Goal: Task Accomplishment & Management: Use online tool/utility

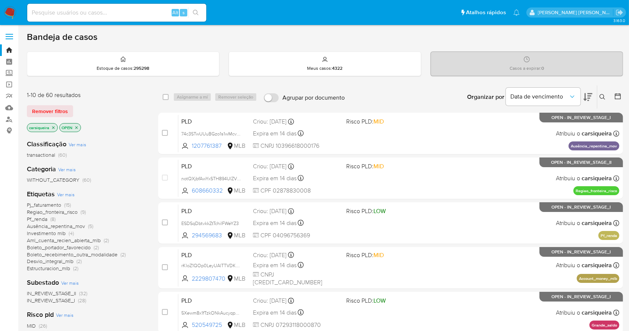
click at [55, 128] on icon "close-filter" at bounding box center [53, 127] width 4 height 4
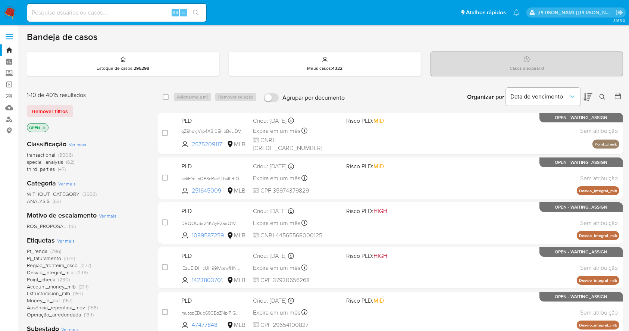
click at [151, 276] on div "1-10 de 4015 resultados Remover filtros OPEN Classificação Ver mais transaction…" at bounding box center [325, 334] width 596 height 499
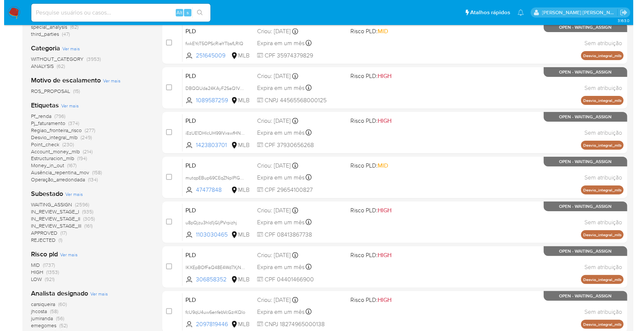
scroll to position [179, 0]
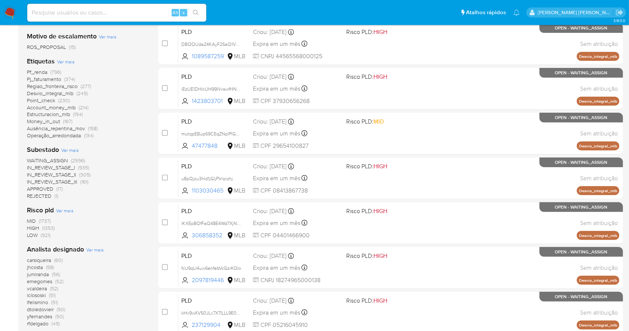
click at [88, 252] on span "Ver mais" at bounding box center [95, 249] width 18 height 7
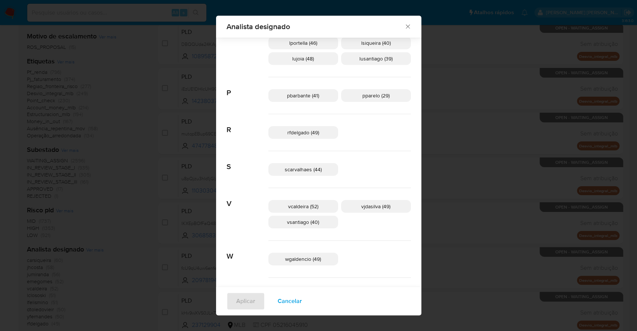
scroll to position [378, 0]
click at [302, 300] on span "Cancelar" at bounding box center [290, 301] width 24 height 16
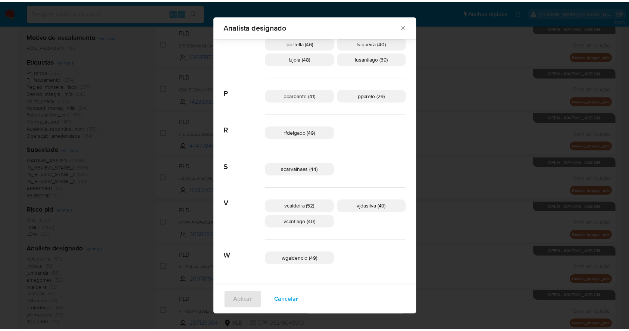
scroll to position [0, 0]
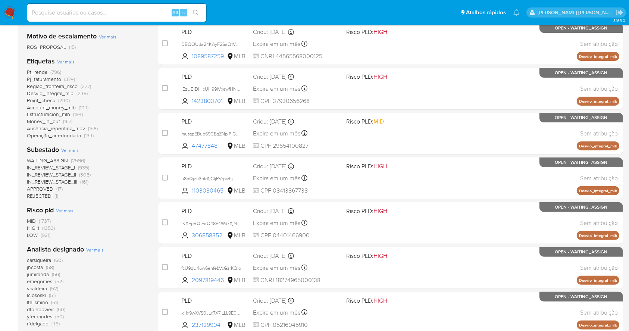
click at [9, 7] on img at bounding box center [10, 12] width 13 height 13
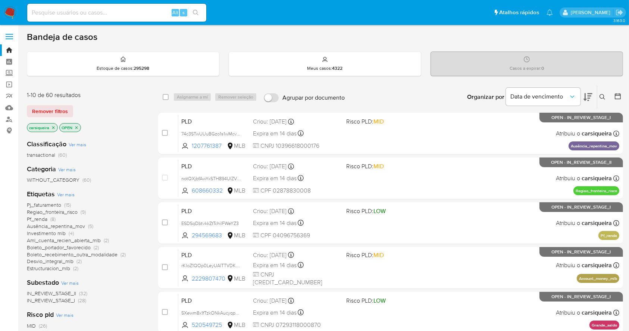
click at [128, 310] on div "Risco pld Ver mais MID (26) HIGH (19) LOW (15)" at bounding box center [86, 326] width 119 height 33
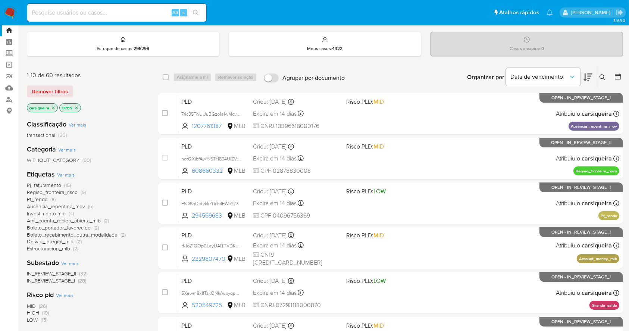
click at [47, 199] on span "Pf_renda" at bounding box center [37, 198] width 21 height 7
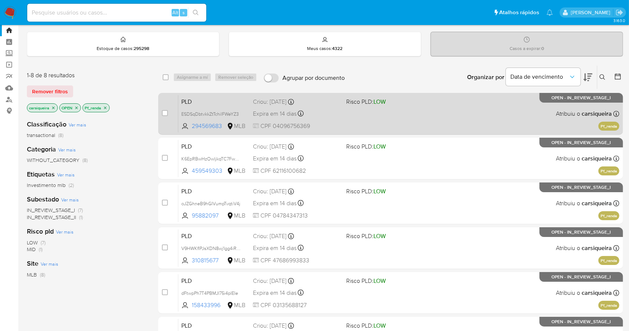
click at [397, 117] on div "PLD ESDSqDbtvkkZtTchilFWeYZ3 294569683 MLB Risco PLD: LOW Criou: 12/09/2025 Cri…" at bounding box center [398, 114] width 441 height 38
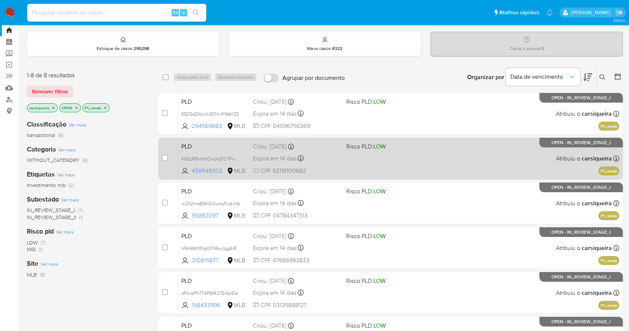
click at [408, 152] on div "PLD K6EpRBwHzOwljkqTC7FwgGhV 459549303 MLB Risco PLD: LOW Criou: 12/09/2025 Cri…" at bounding box center [398, 159] width 441 height 38
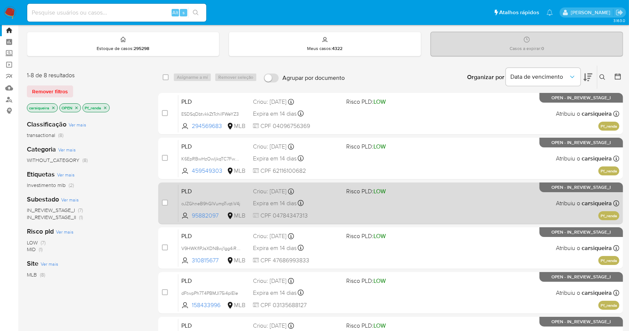
click at [412, 207] on div "PLD oJZGhneB9hGIVumpTvqtiV4j 95882097 MLB Risco PLD: LOW Criou: 12/09/2025 Crio…" at bounding box center [398, 203] width 441 height 38
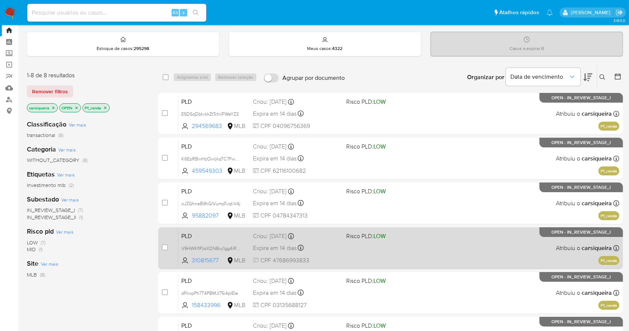
click at [452, 240] on div "PLD V9HWKfIPJsXDN8wj1gg4iRzZ 310815677 MLB Risco PLD: LOW Criou: 12/09/2025 Cri…" at bounding box center [398, 248] width 441 height 38
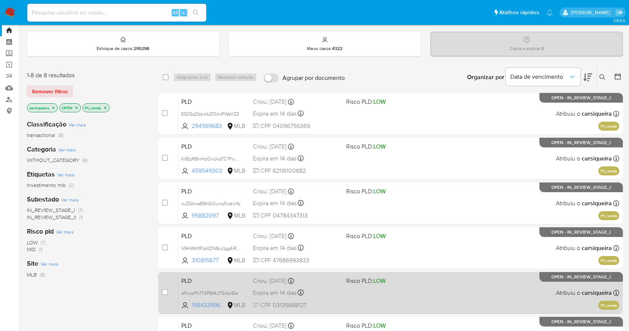
click at [457, 301] on div "PLD dFtwpPh7T4PBMJI75i4pIEIe 158433996 MLB Risco PLD: LOW Criou: 12/09/2025 Cri…" at bounding box center [398, 293] width 441 height 38
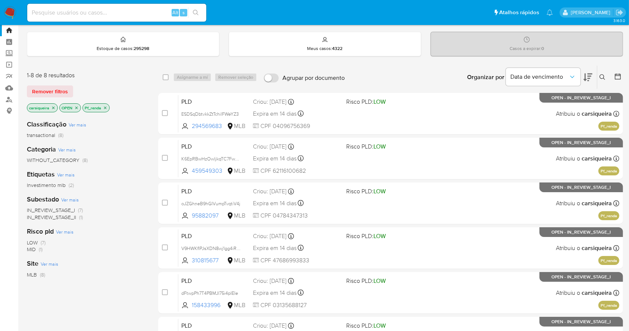
drag, startPoint x: 627, startPoint y: 97, endPoint x: 636, endPoint y: 307, distance: 210.6
click at [629, 307] on html "Pausado Ver notificaciones Alt s Atalhos rápidos Presiona las siguientes teclas…" at bounding box center [314, 243] width 629 height 526
click at [414, 71] on div "Organizar por Data de vencimento Os resultados não podem ser classificados enqu…" at bounding box center [485, 77] width 275 height 23
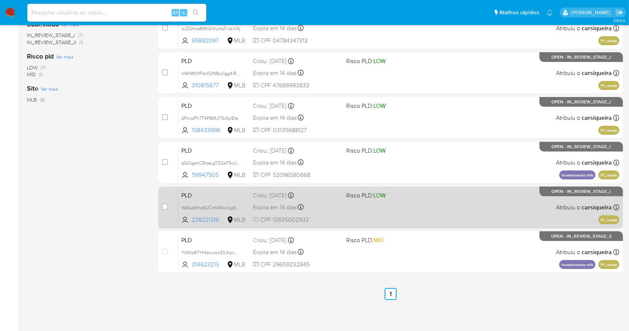
click at [404, 213] on div "PLD WdGeWtla9UCmVfAkxIkg9pgS 228221216 MLB Risco PLD: LOW Criou: 12/09/2025 Cri…" at bounding box center [398, 207] width 441 height 38
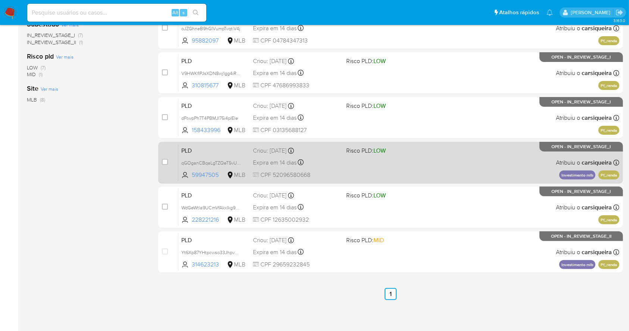
click at [451, 169] on div "PLD qGOganCBqaLgTZQeT5vUKtzZ 59947505 MLB Risco PLD: LOW Criou: 12/09/2025 Crio…" at bounding box center [398, 163] width 441 height 38
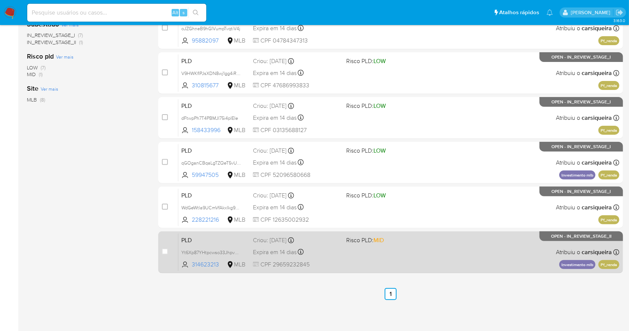
click at [375, 271] on div "case-item-checkbox Incapaz de atribuir o caso PLD Yt6Xp87YHtpcwso33JhpvmeO 3146…" at bounding box center [390, 252] width 465 height 42
click at [376, 259] on div "PLD Yt6Xp87YHtpcwso33JhpvmeO 314623213 MLB Risco PLD: MID Criou: 12/09/2025 Cri…" at bounding box center [398, 252] width 441 height 38
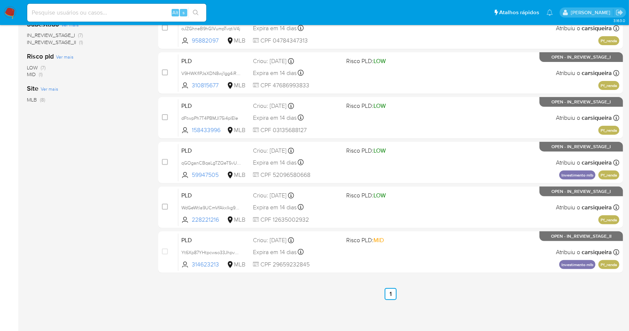
scroll to position [0, 0]
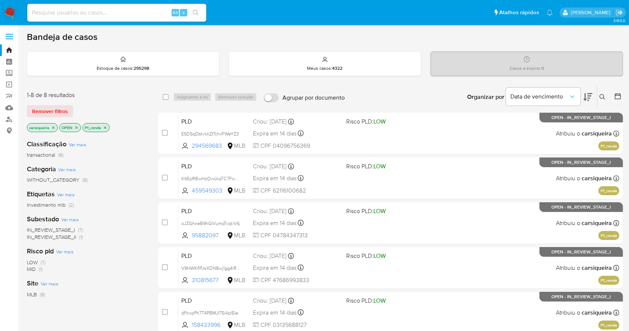
click at [107, 128] on p "Pf_renda" at bounding box center [96, 127] width 26 height 8
click at [104, 127] on icon "close-filter" at bounding box center [105, 127] width 4 height 4
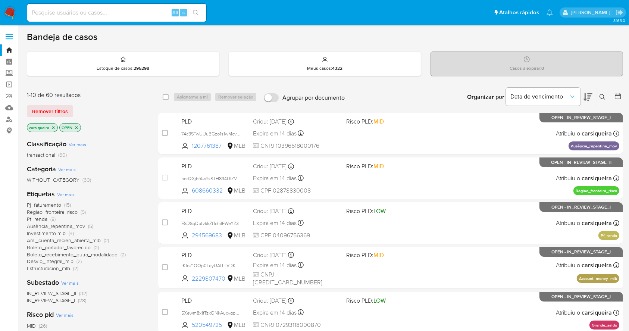
click at [133, 283] on div "Subestado Ver mais IN_REVIEW_STAGE_II (32) IN_REVIEW_STAGE_I (28)" at bounding box center [86, 291] width 119 height 26
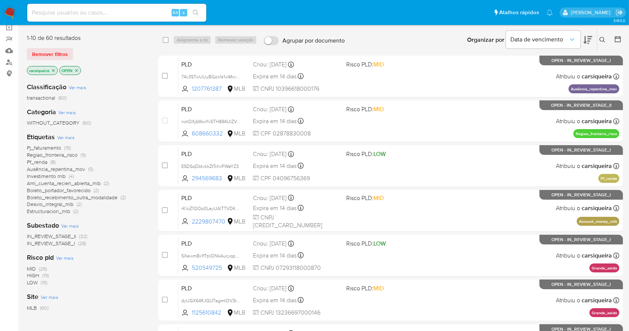
scroll to position [60, 0]
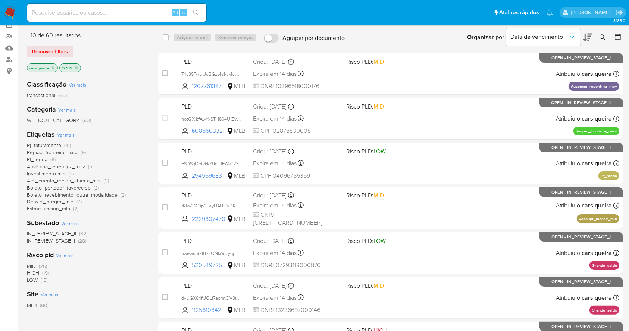
click at [71, 173] on span "(4)" at bounding box center [71, 173] width 5 height 7
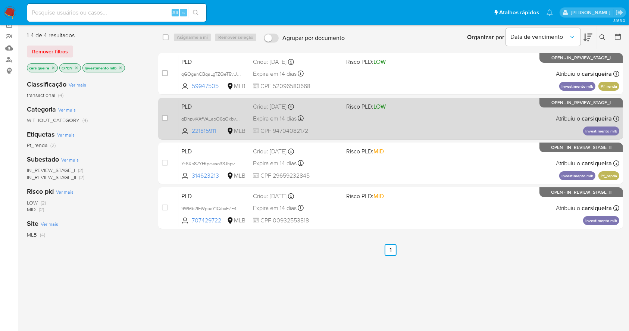
click at [504, 125] on div "PLD gDhpwXAfVALebO6gOxbvN9Ot 221815911 MLB Risco PLD: LOW Criou: 12/09/2025 Cri…" at bounding box center [398, 119] width 441 height 38
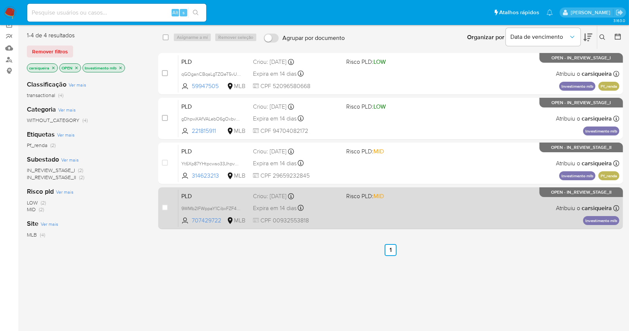
click at [463, 215] on div "PLD 9WMb2IFWppaY1CibxFZF4gVx 707429722 MLB Risco PLD: MID Criou: 12/09/2025 Cri…" at bounding box center [398, 208] width 441 height 38
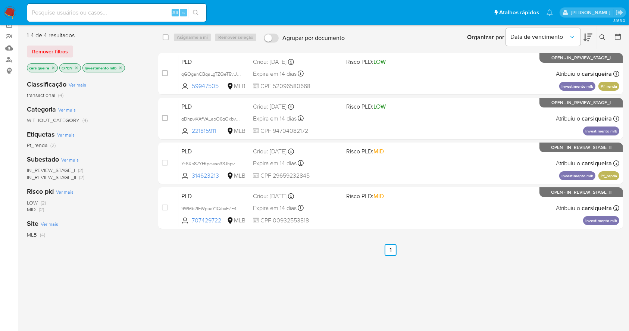
click at [119, 69] on icon "close-filter" at bounding box center [120, 68] width 4 height 4
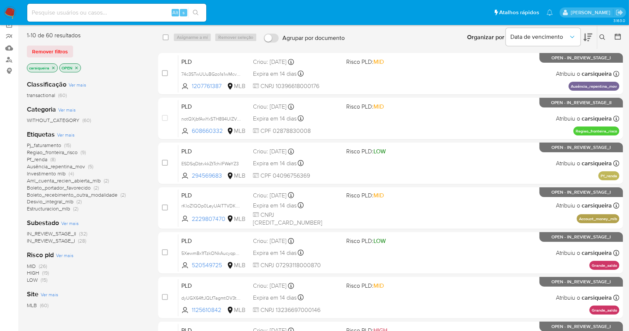
click at [82, 153] on span "(9)" at bounding box center [83, 151] width 5 height 7
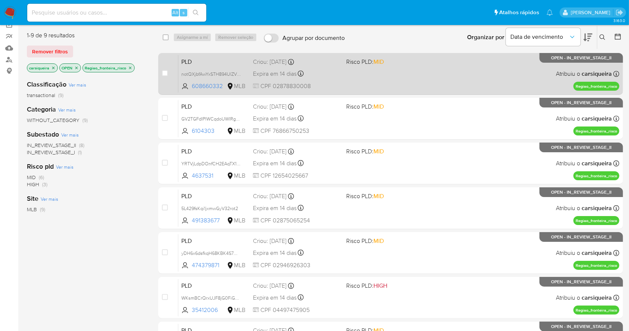
click at [371, 90] on div "PLD notQXjbfAwYxSTH894UlZVNs 608660332 MLB Risco PLD: MID Criou: 12/09/2025 Cri…" at bounding box center [398, 74] width 441 height 38
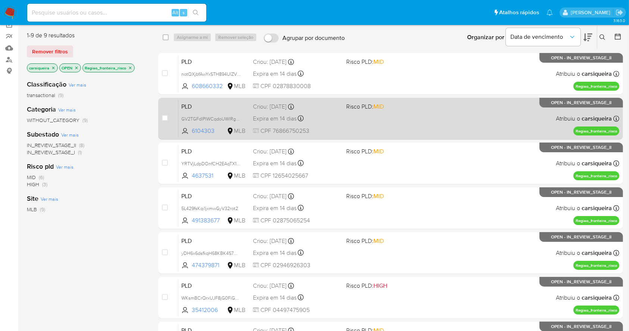
click at [399, 106] on span "Risco PLD: MID" at bounding box center [389, 106] width 87 height 10
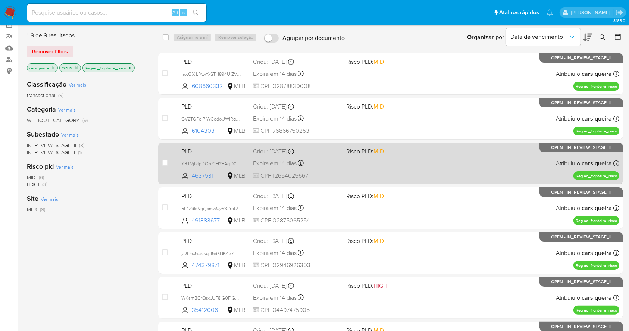
click at [386, 152] on span "Risco PLD: MID" at bounding box center [389, 151] width 87 height 10
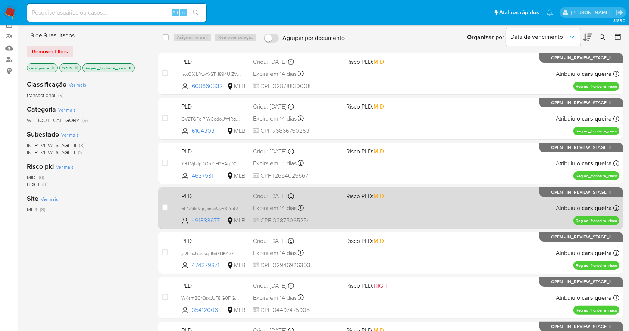
click at [433, 208] on span at bounding box center [389, 207] width 87 height 1
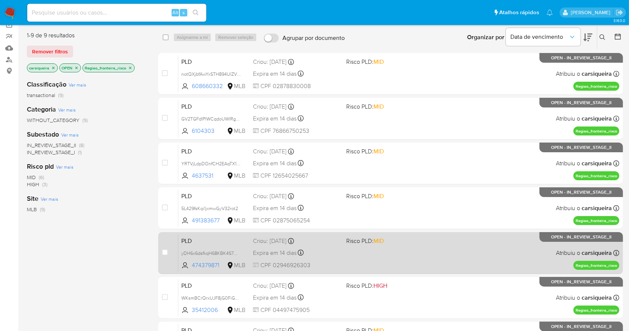
click at [388, 236] on span "Risco PLD: MID" at bounding box center [389, 240] width 87 height 10
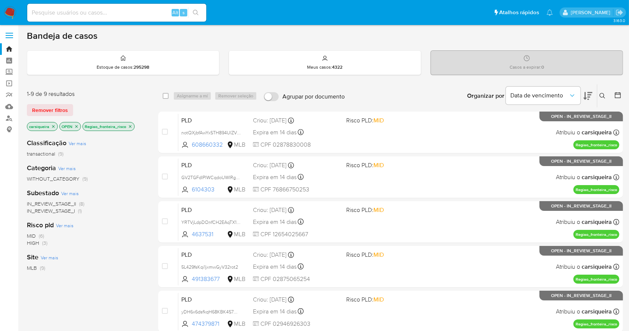
scroll to position [240, 0]
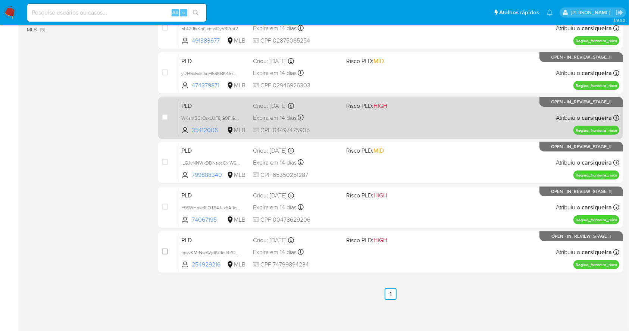
click at [371, 118] on div "PLD WKsmBCrQrxUJF8jG0FiGAqxu 35412006 MLB Risco PLD: HIGH Criou: 12/09/2025 Cri…" at bounding box center [398, 118] width 441 height 38
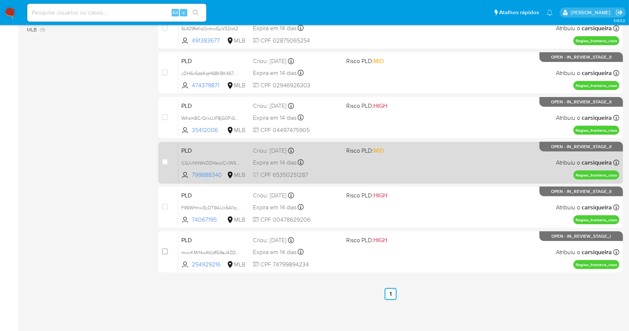
click at [389, 176] on div "PLD ILGJvNNWkDDNsocCxlW60d8x 799888340 MLB Risco PLD: MID Criou: 12/09/2025 Cri…" at bounding box center [398, 163] width 441 height 38
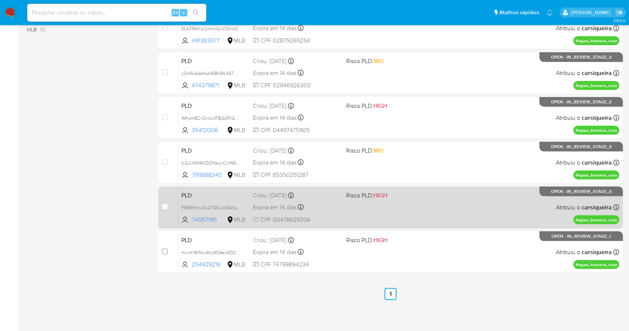
click at [365, 195] on span "Risco PLD: HIGH" at bounding box center [366, 195] width 41 height 8
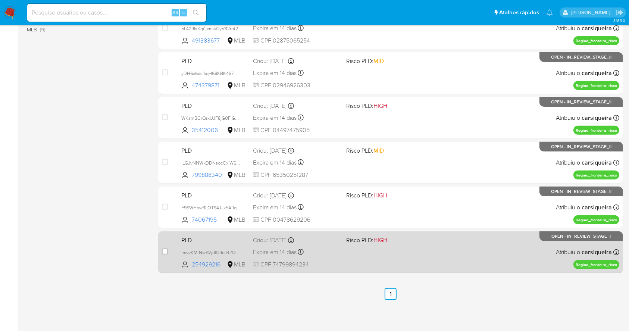
click at [399, 237] on span "Risco PLD: HIGH" at bounding box center [389, 240] width 87 height 10
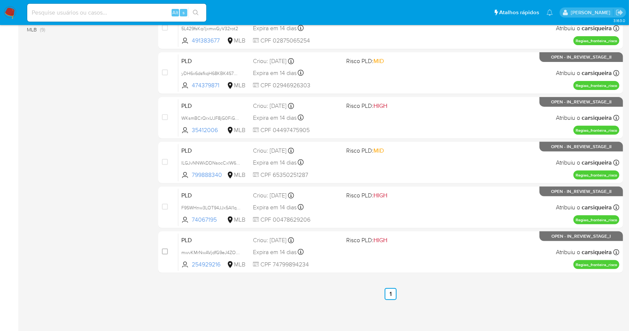
click at [9, 14] on img at bounding box center [10, 12] width 13 height 13
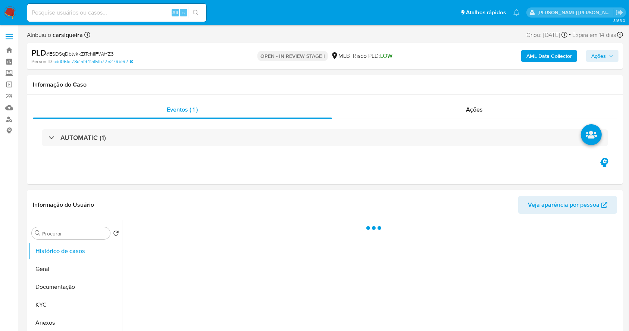
select select "10"
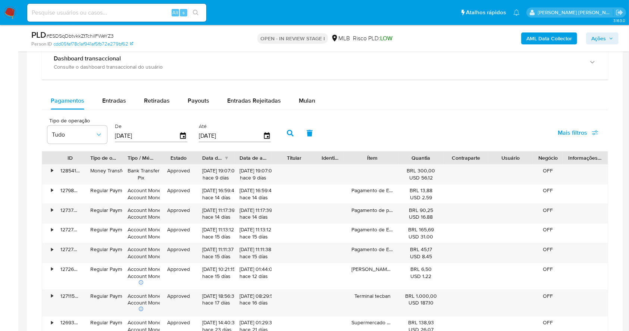
scroll to position [569, 0]
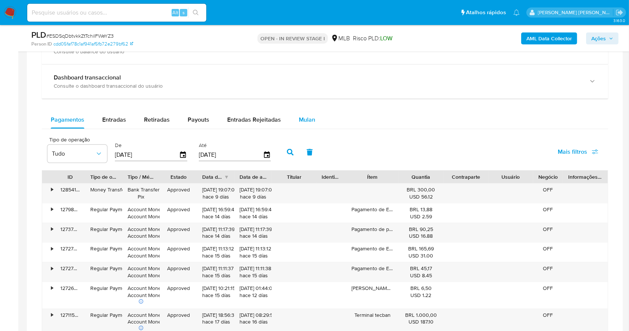
click at [299, 119] on span "Mulan" at bounding box center [307, 119] width 16 height 9
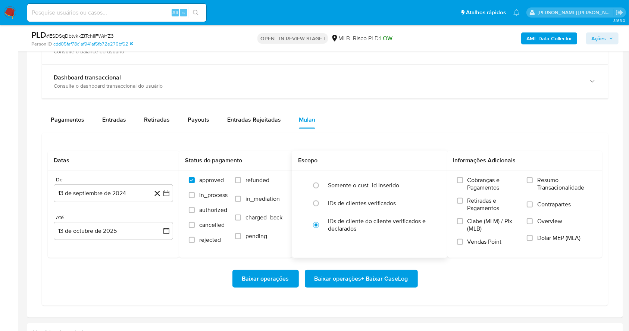
click at [376, 159] on h2 "Escopo" at bounding box center [369, 160] width 143 height 7
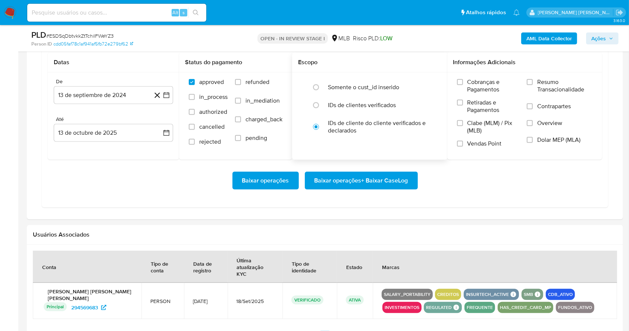
scroll to position [669, 0]
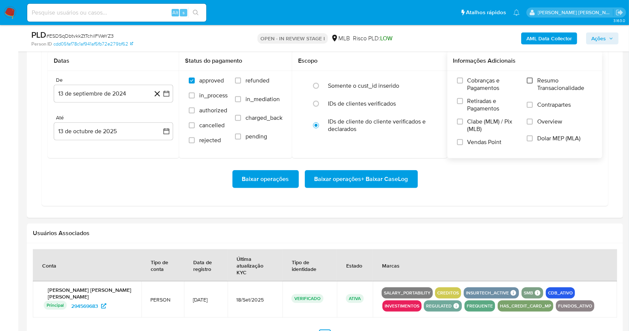
click at [528, 79] on input "Resumo Transacionalidade" at bounding box center [530, 81] width 6 height 6
click at [457, 142] on input "Vendas Point" at bounding box center [460, 142] width 6 height 6
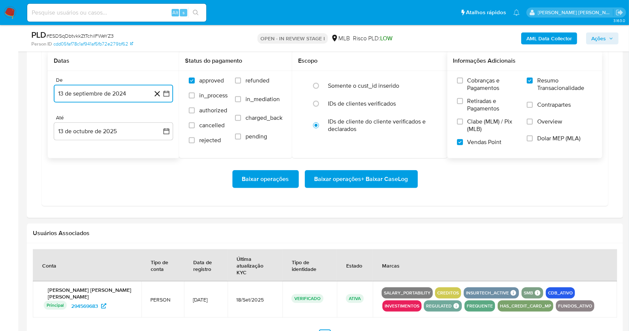
click at [168, 96] on icon "button" at bounding box center [166, 94] width 6 height 6
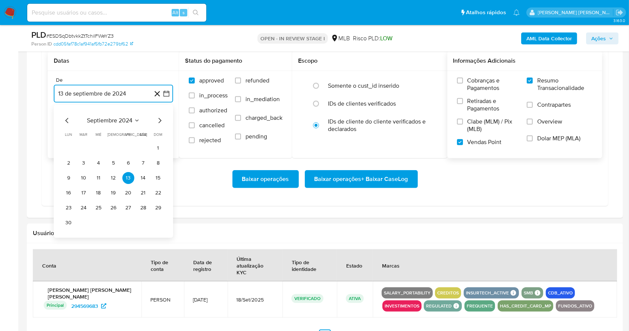
click at [158, 120] on icon "Mes siguiente" at bounding box center [159, 120] width 9 height 9
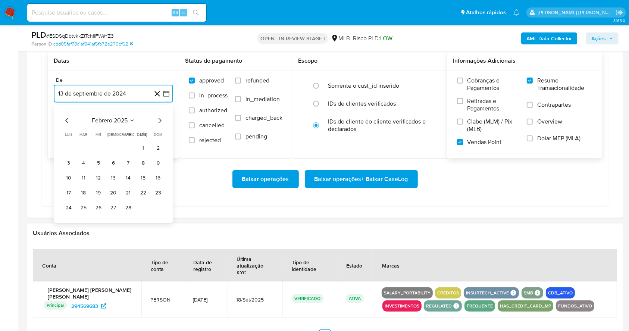
click at [158, 120] on icon "Mes siguiente" at bounding box center [159, 120] width 9 height 9
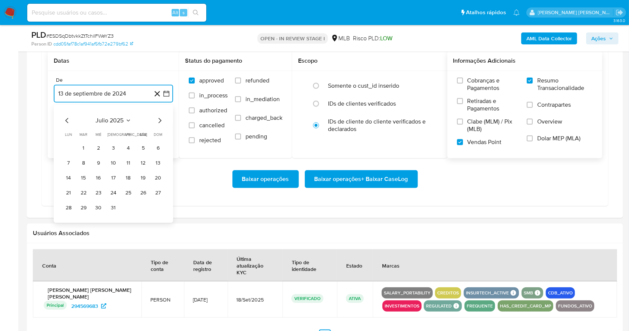
click at [158, 120] on icon "Mes siguiente" at bounding box center [159, 120] width 9 height 9
click at [128, 147] on button "1" at bounding box center [128, 148] width 12 height 12
click at [117, 136] on button "13 de octubre de 2025" at bounding box center [113, 131] width 119 height 18
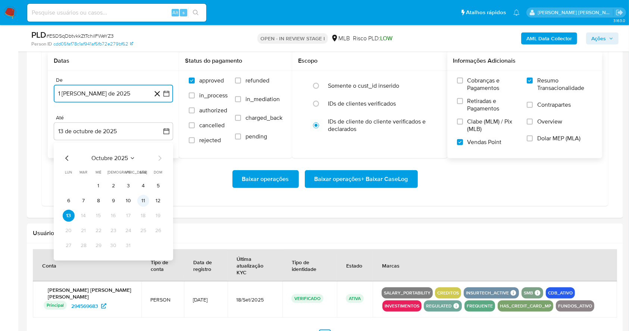
click at [143, 201] on button "11" at bounding box center [143, 201] width 12 height 12
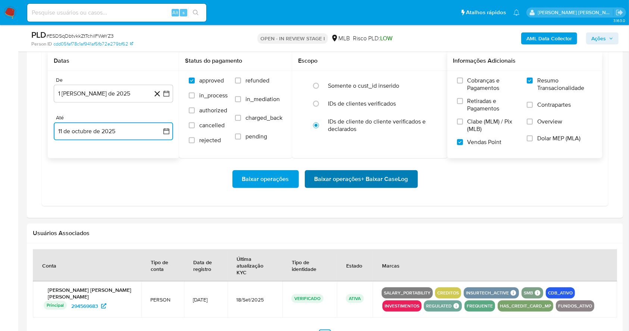
click at [336, 179] on span "Baixar operações + Baixar CaseLog" at bounding box center [361, 179] width 94 height 16
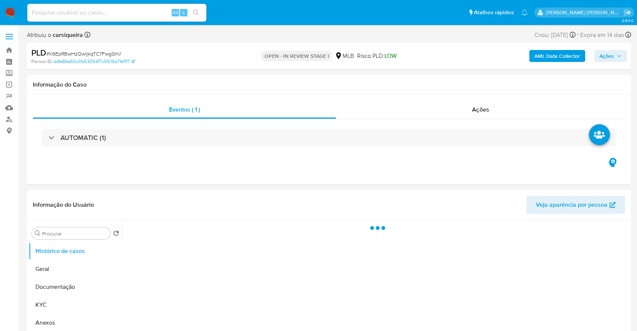
select select "10"
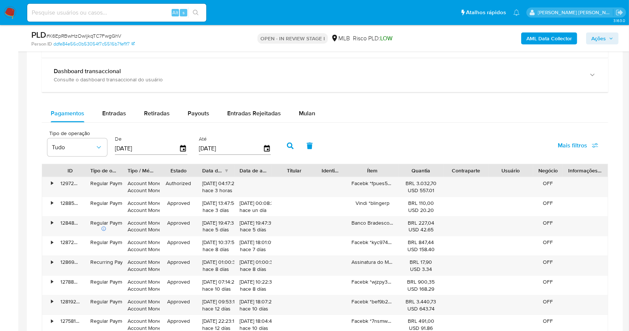
scroll to position [581, 0]
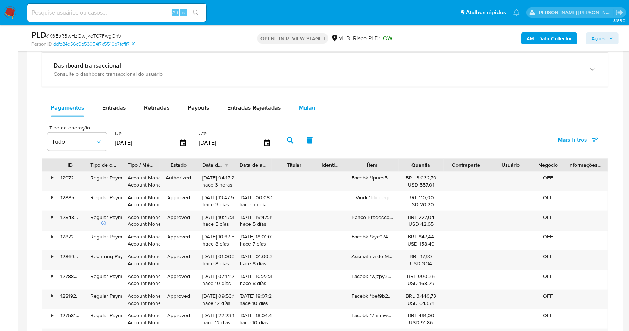
click at [300, 112] on span "Mulan" at bounding box center [307, 107] width 16 height 9
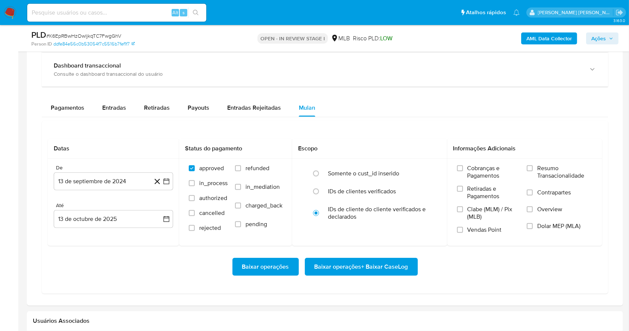
click at [388, 121] on div "Datas De 13 de septiembre de 2024 13-09-2024 Até 13 de octubre de 2025 13-10-20…" at bounding box center [325, 207] width 566 height 173
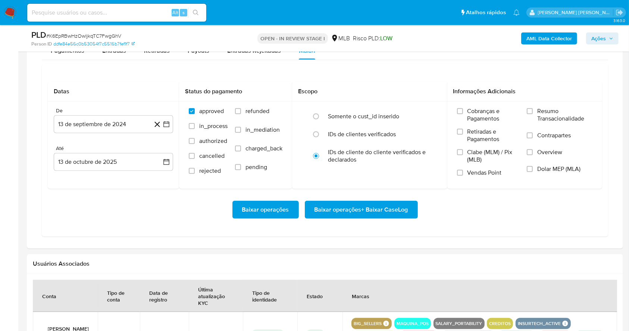
scroll to position [641, 0]
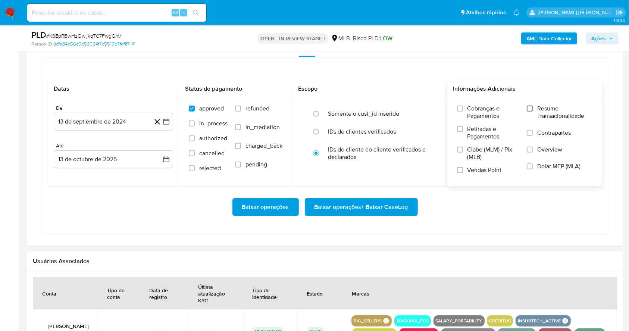
click at [530, 109] on input "Resumo Transacionalidade" at bounding box center [530, 109] width 6 height 6
click at [461, 170] on input "Vendas Point" at bounding box center [460, 170] width 6 height 6
click at [167, 119] on icon "button" at bounding box center [166, 121] width 7 height 7
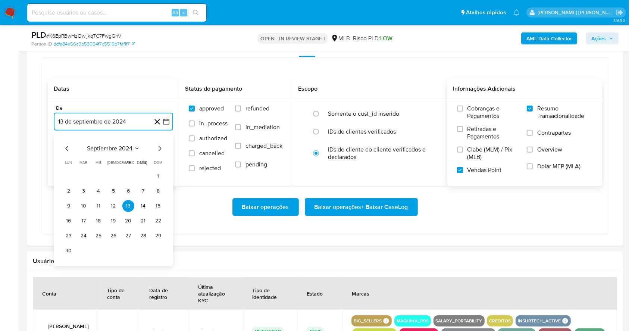
click at [161, 149] on icon "Mes siguiente" at bounding box center [159, 148] width 9 height 9
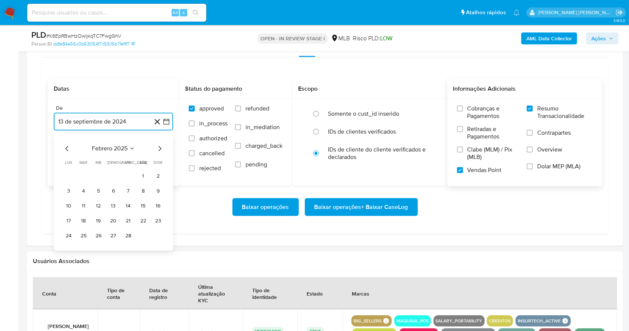
click at [161, 149] on icon "Mes siguiente" at bounding box center [159, 148] width 9 height 9
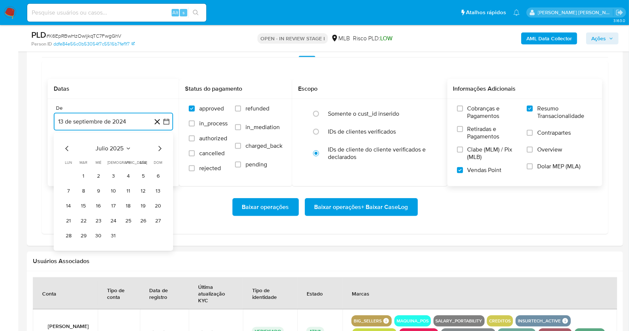
click at [161, 149] on icon "Mes siguiente" at bounding box center [159, 148] width 9 height 9
click at [130, 175] on button "1" at bounding box center [128, 176] width 12 height 12
click at [115, 157] on button "13 de octubre de 2025" at bounding box center [113, 159] width 119 height 18
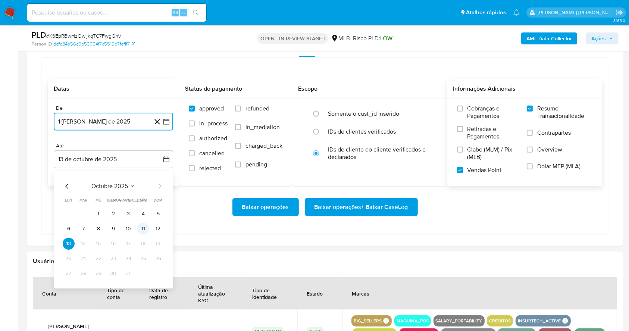
click at [144, 228] on button "11" at bounding box center [143, 229] width 12 height 12
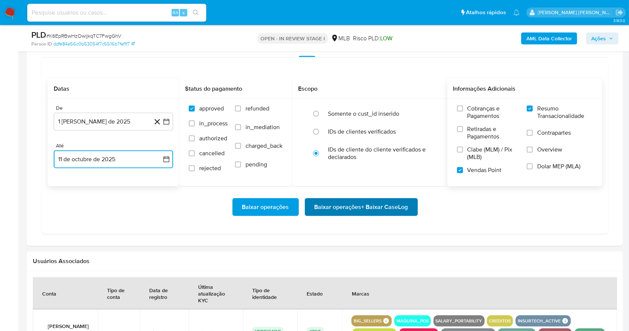
click at [337, 205] on span "Baixar operações + Baixar CaseLog" at bounding box center [361, 207] width 94 height 16
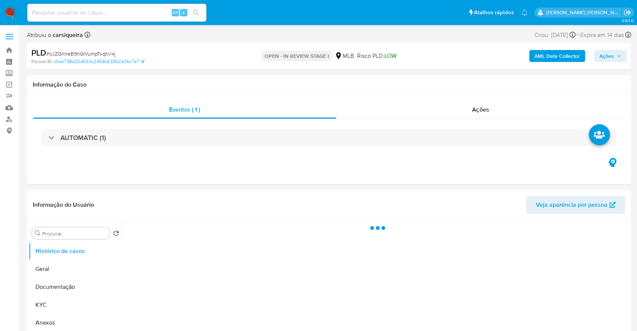
select select "10"
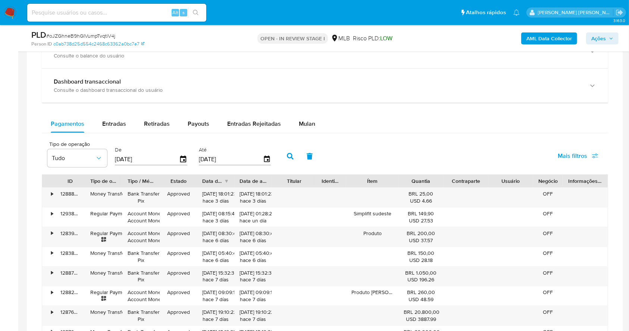
scroll to position [516, 0]
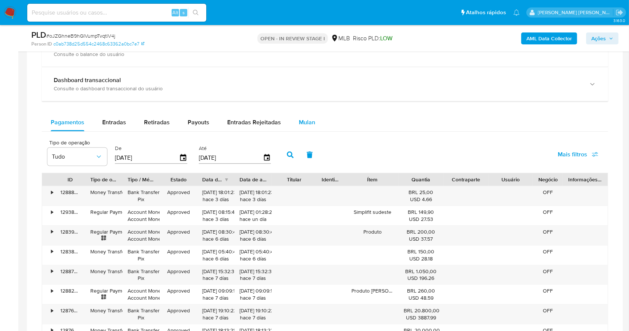
click at [299, 129] on div "Mulan" at bounding box center [307, 122] width 16 height 18
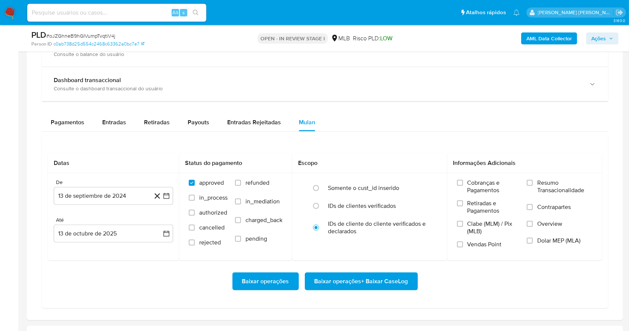
click at [398, 115] on div "Pagamentos Entradas Retiradas Payouts Entradas Rejeitadas Mulan" at bounding box center [325, 122] width 566 height 18
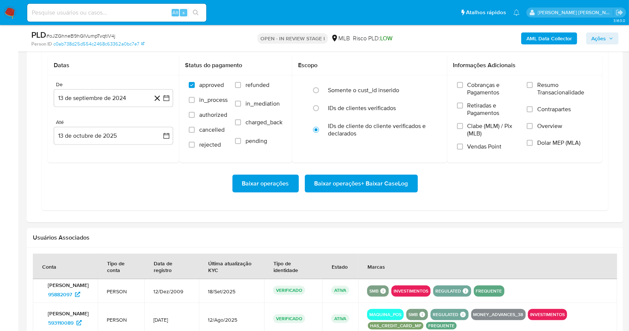
scroll to position [615, 0]
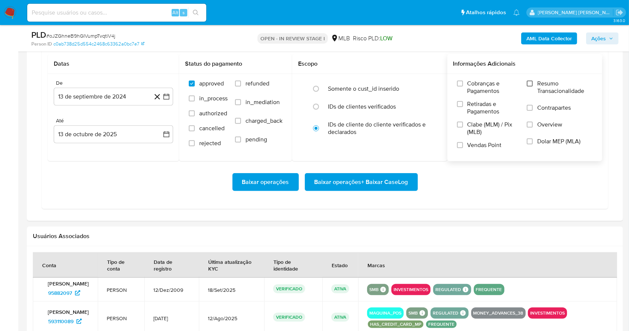
click at [531, 84] on input "Resumo Transacionalidade" at bounding box center [530, 84] width 6 height 6
click at [458, 147] on input "Vendas Point" at bounding box center [460, 145] width 6 height 6
click at [170, 96] on icon "button" at bounding box center [166, 96] width 7 height 7
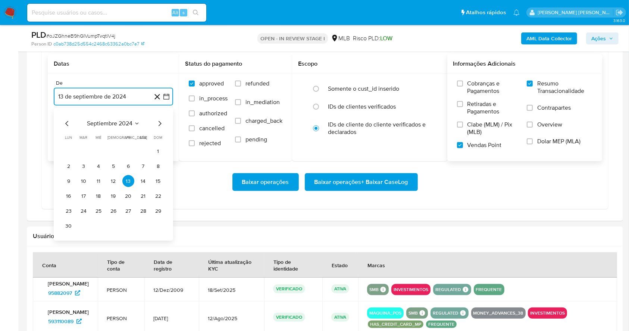
click at [158, 120] on icon "Mes siguiente" at bounding box center [159, 123] width 9 height 9
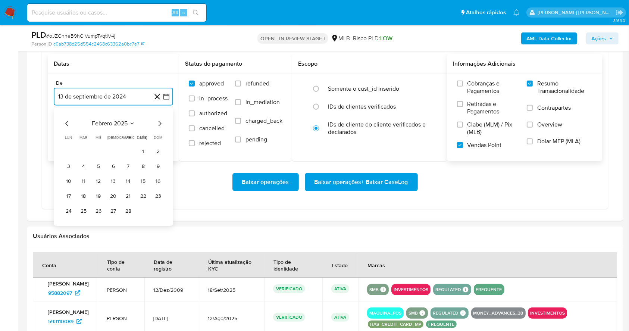
click at [158, 120] on icon "Mes siguiente" at bounding box center [159, 123] width 9 height 9
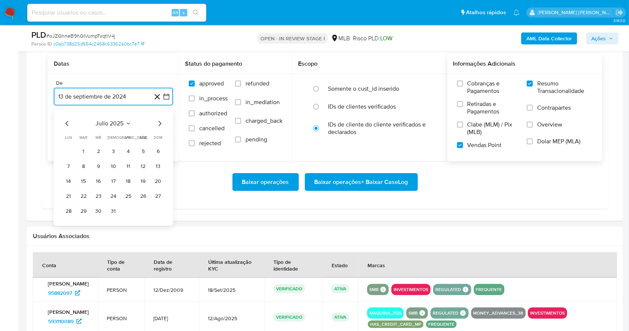
click at [161, 120] on icon "Mes siguiente" at bounding box center [159, 123] width 9 height 9
click at [132, 140] on th "vie viernes" at bounding box center [128, 138] width 12 height 6
click at [129, 145] on button "1" at bounding box center [128, 151] width 12 height 12
click at [115, 131] on button "13 de octubre de 2025" at bounding box center [113, 134] width 119 height 18
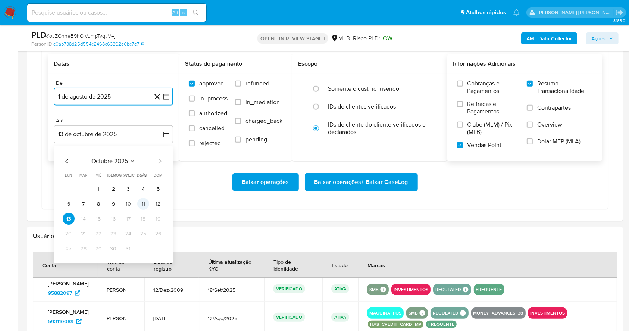
click at [140, 202] on button "11" at bounding box center [143, 204] width 12 height 12
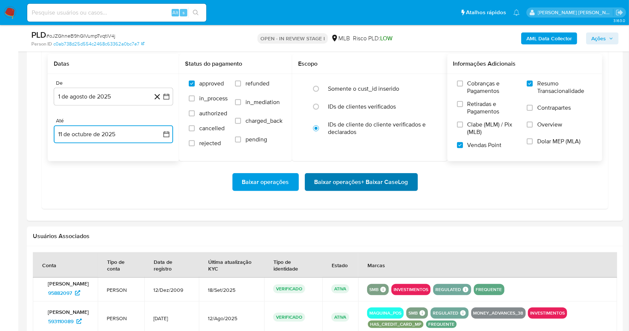
click at [339, 186] on span "Baixar operações + Baixar CaseLog" at bounding box center [361, 182] width 94 height 16
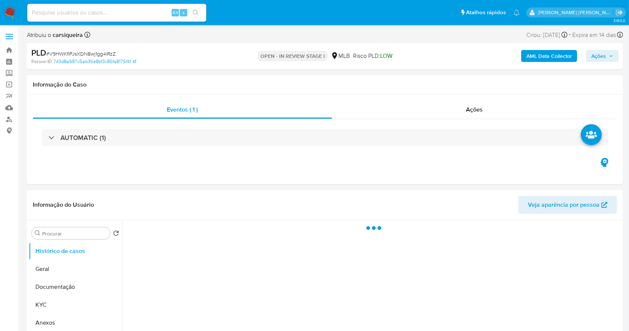
select select "10"
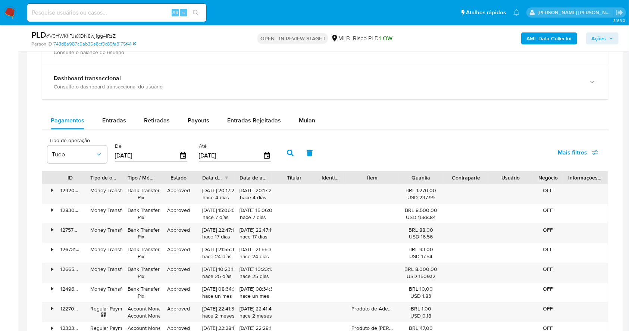
scroll to position [570, 0]
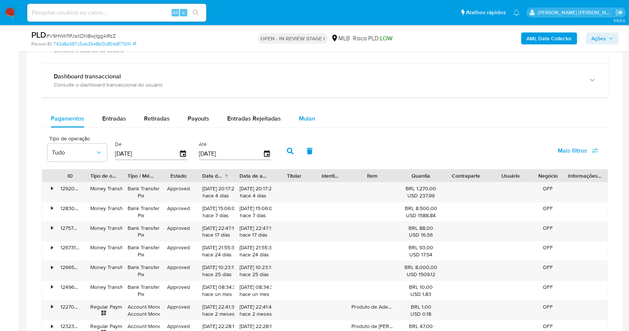
click at [303, 112] on div "Mulan" at bounding box center [307, 119] width 16 height 18
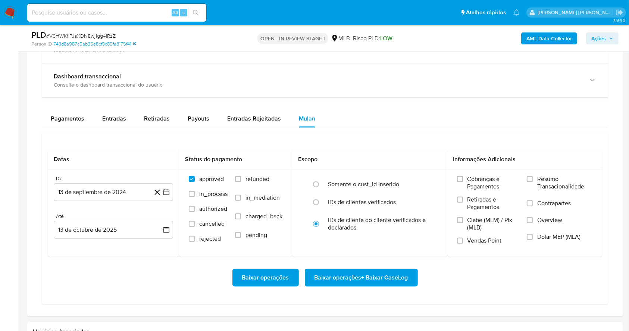
click at [405, 123] on div "Pagamentos Entradas Retiradas Payouts Entradas Rejeitadas Mulan" at bounding box center [325, 119] width 566 height 18
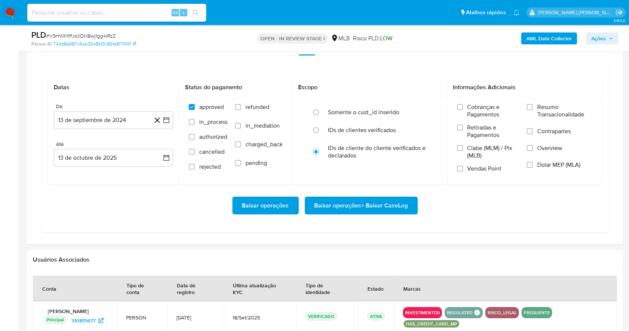
scroll to position [650, 0]
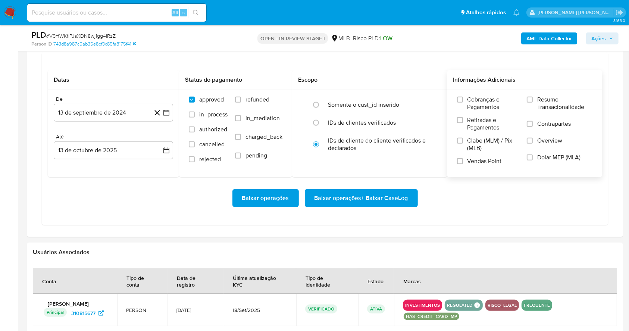
click at [536, 96] on label "Resumo Transacionalidade" at bounding box center [560, 108] width 66 height 24
click at [533, 97] on input "Resumo Transacionalidade" at bounding box center [530, 100] width 6 height 6
click at [464, 162] on label "Vendas Point" at bounding box center [488, 163] width 63 height 13
click at [463, 162] on input "Vendas Point" at bounding box center [460, 161] width 6 height 6
click at [165, 107] on button "13 de septiembre de 2024" at bounding box center [113, 113] width 119 height 18
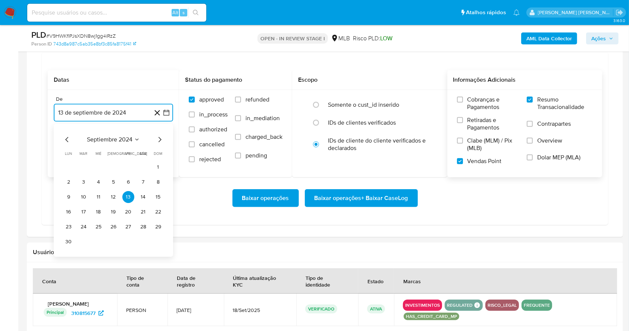
click at [162, 138] on icon "Mes siguiente" at bounding box center [159, 139] width 9 height 9
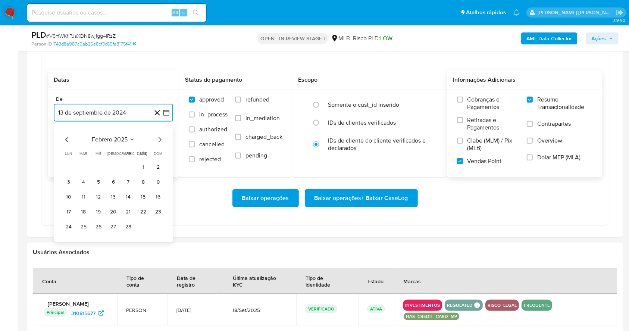
click at [162, 138] on icon "Mes siguiente" at bounding box center [159, 139] width 9 height 9
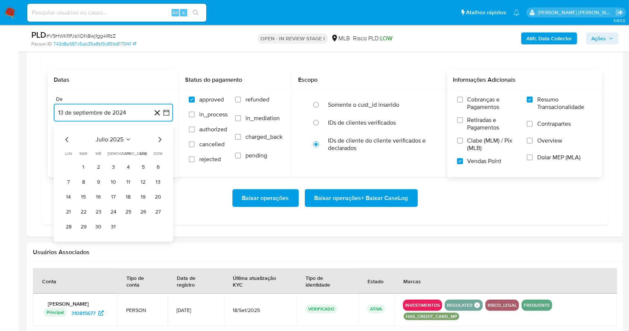
click at [162, 138] on icon "Mes siguiente" at bounding box center [159, 139] width 9 height 9
click at [131, 165] on button "1" at bounding box center [128, 167] width 12 height 12
click at [121, 148] on button "13 de octubre de 2025" at bounding box center [113, 150] width 119 height 18
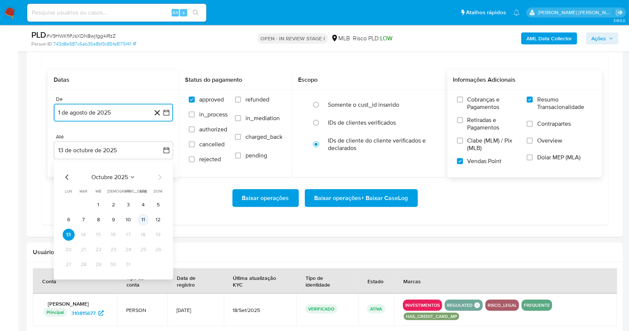
click at [140, 219] on button "11" at bounding box center [143, 220] width 12 height 12
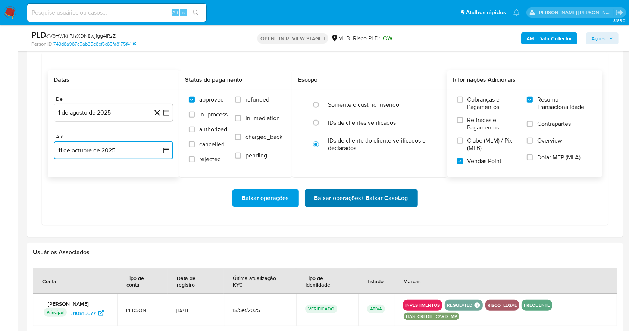
click at [333, 201] on span "Baixar operações + Baixar CaseLog" at bounding box center [361, 198] width 94 height 16
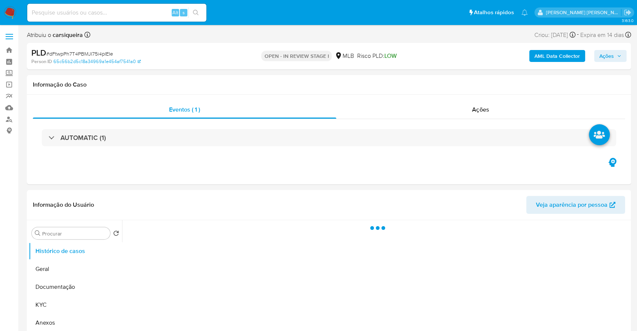
select select "10"
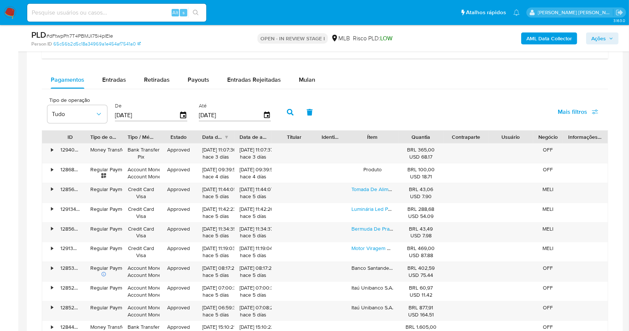
scroll to position [560, 0]
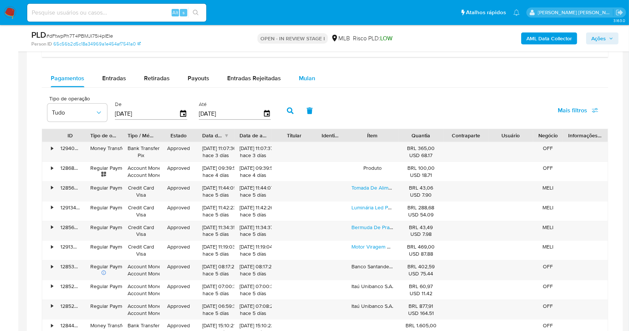
click at [294, 76] on button "Mulan" at bounding box center [307, 78] width 34 height 18
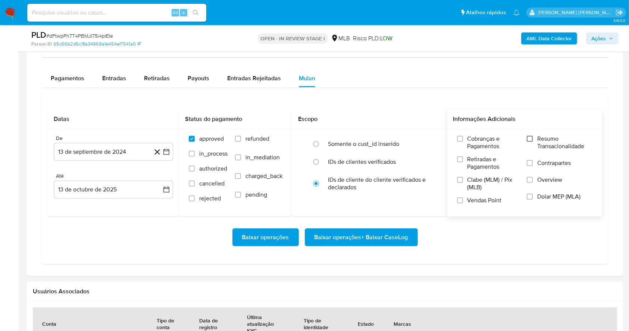
click at [529, 141] on input "Resumo Transacionalidade" at bounding box center [530, 139] width 6 height 6
click at [459, 201] on input "Vendas Point" at bounding box center [460, 200] width 6 height 6
click at [167, 156] on button "13 de septiembre de 2024" at bounding box center [113, 152] width 119 height 18
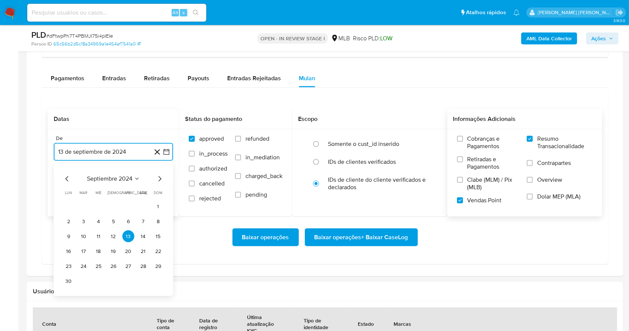
click at [162, 178] on icon "Mes siguiente" at bounding box center [159, 179] width 9 height 9
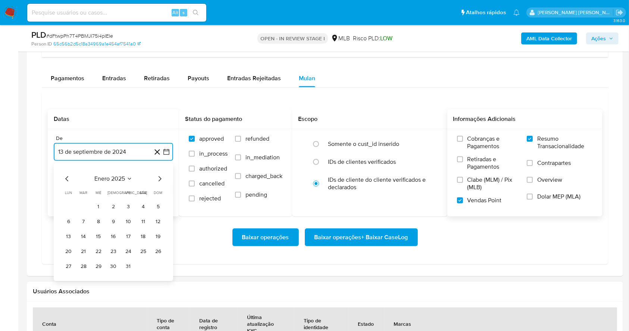
click at [162, 178] on icon "Mes siguiente" at bounding box center [159, 179] width 9 height 9
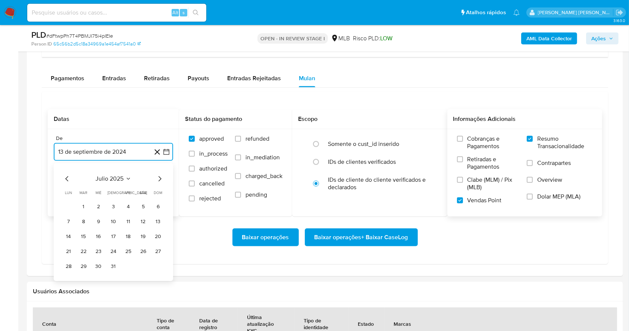
click at [162, 178] on icon "Mes siguiente" at bounding box center [159, 179] width 9 height 9
click at [129, 202] on button "1" at bounding box center [128, 207] width 12 height 12
click at [111, 187] on button "13 de octubre de 2025" at bounding box center [113, 190] width 119 height 18
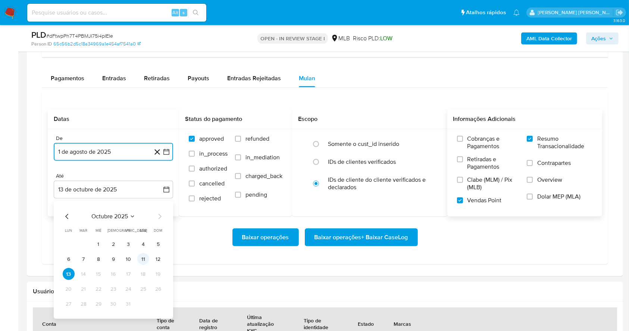
click at [145, 263] on button "11" at bounding box center [143, 259] width 12 height 12
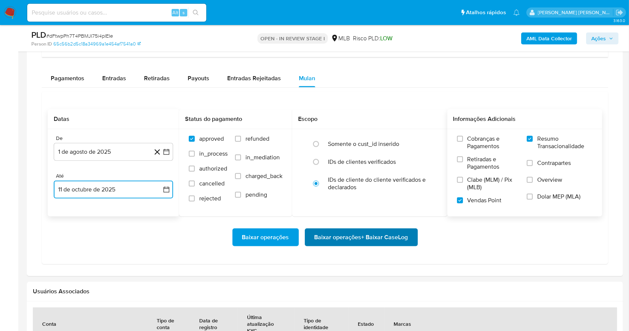
click at [322, 241] on span "Baixar operações + Baixar CaseLog" at bounding box center [361, 237] width 94 height 16
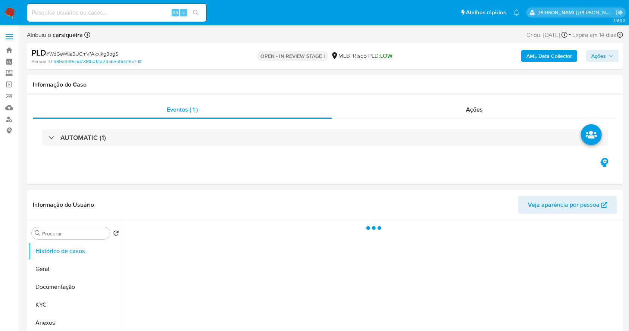
select select "10"
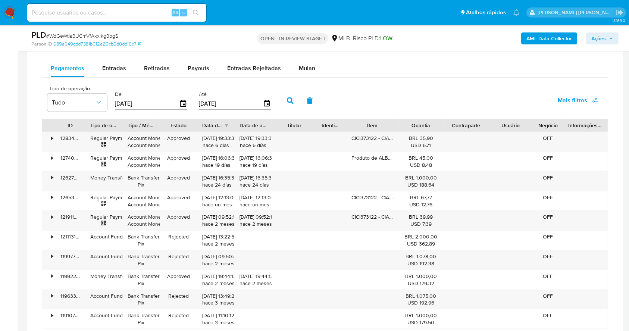
scroll to position [577, 0]
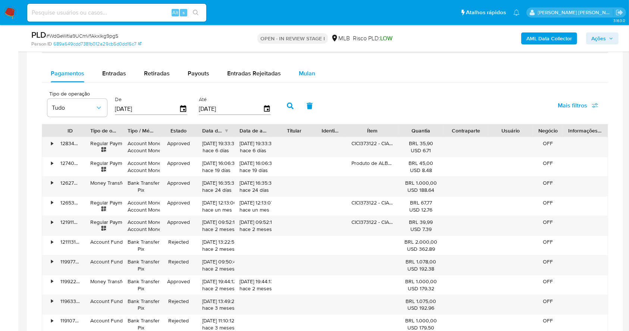
click at [307, 69] on span "Mulan" at bounding box center [307, 73] width 16 height 9
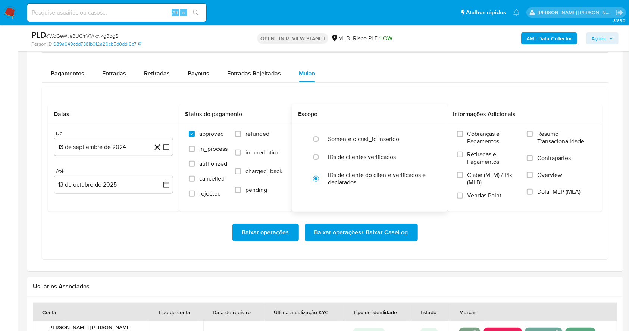
click at [388, 108] on div "Escopo" at bounding box center [369, 114] width 155 height 20
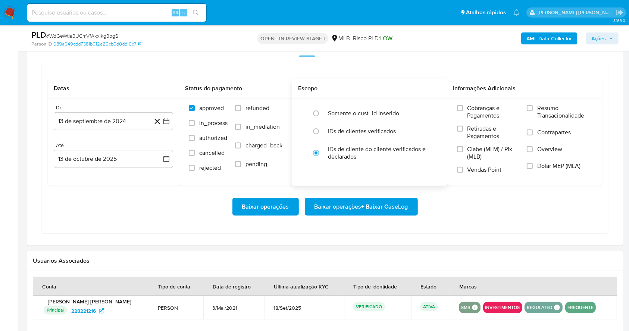
scroll to position [617, 0]
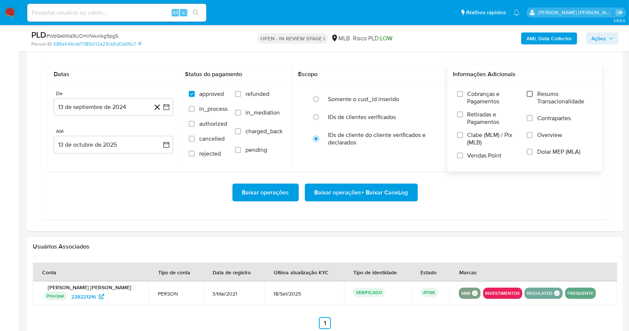
click at [533, 94] on input "Resumo Transacionalidade" at bounding box center [530, 94] width 6 height 6
click at [464, 154] on label "Vendas Point" at bounding box center [488, 158] width 63 height 13
click at [463, 154] on input "Vendas Point" at bounding box center [460, 156] width 6 height 6
click at [168, 108] on icon "button" at bounding box center [166, 106] width 7 height 7
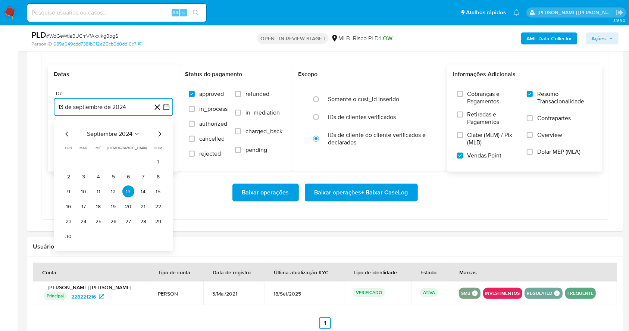
click at [162, 134] on icon "Mes siguiente" at bounding box center [159, 134] width 9 height 9
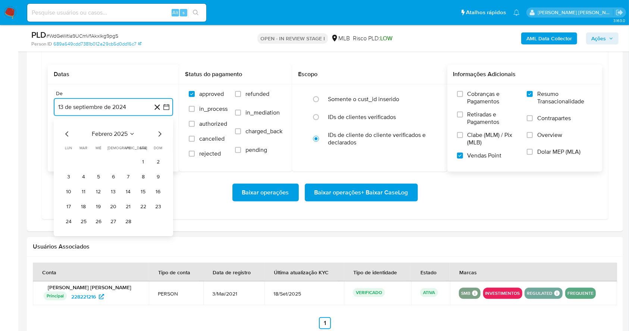
click at [162, 134] on icon "Mes siguiente" at bounding box center [159, 134] width 9 height 9
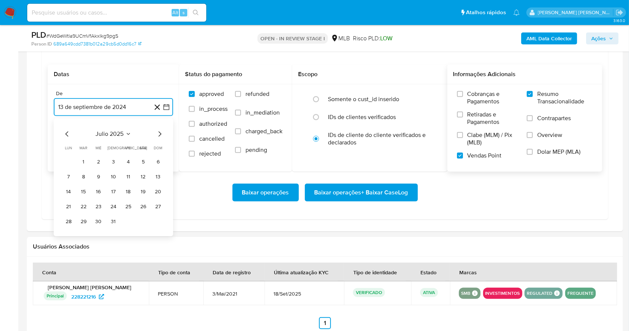
click at [162, 134] on icon "Mes siguiente" at bounding box center [159, 134] width 9 height 9
click at [128, 162] on button "1" at bounding box center [128, 162] width 12 height 12
click at [104, 147] on button "13 de octubre de 2025" at bounding box center [113, 145] width 119 height 18
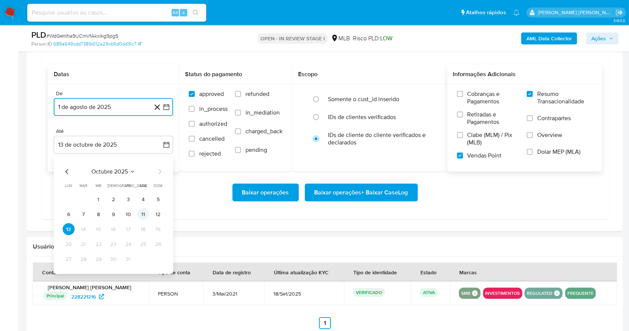
click at [140, 213] on button "11" at bounding box center [143, 215] width 12 height 12
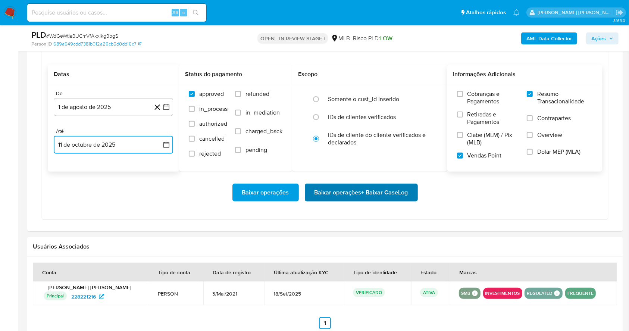
click at [395, 193] on span "Baixar operações + Baixar CaseLog" at bounding box center [361, 192] width 94 height 16
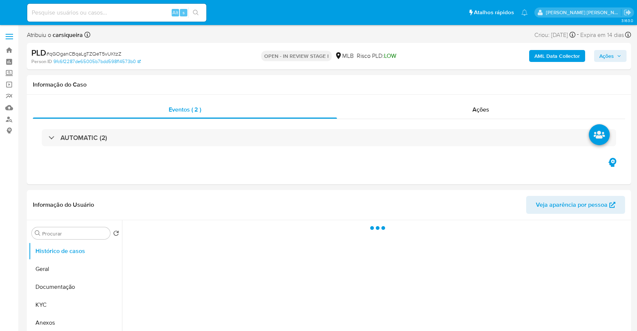
select select "10"
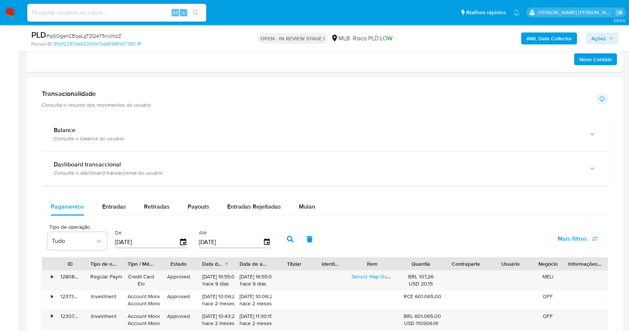
scroll to position [565, 0]
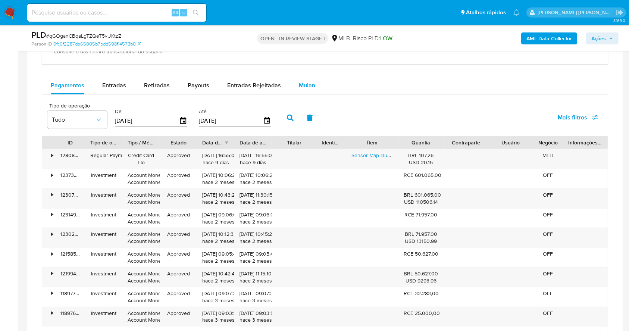
click at [295, 84] on button "Mulan" at bounding box center [307, 85] width 34 height 18
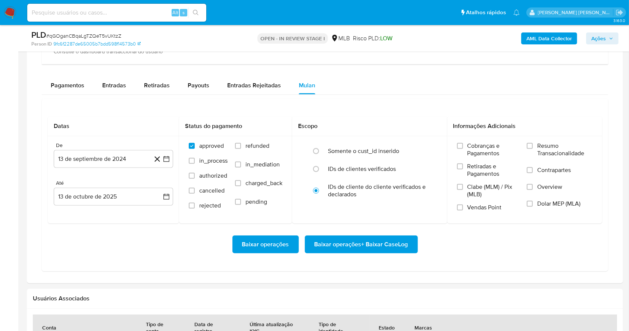
click at [378, 107] on div "Datas De 13 de septiembre de 2024 13-09-2024 Até 13 de octubre de 2025 13-10-20…" at bounding box center [325, 184] width 566 height 173
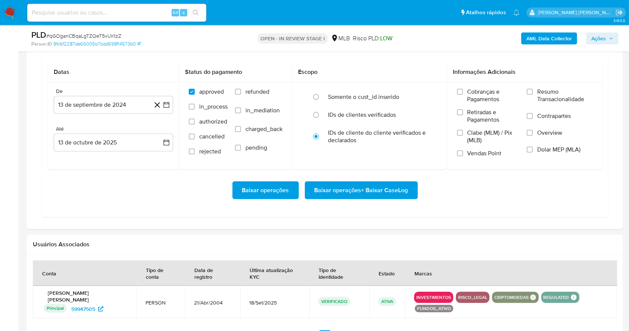
scroll to position [625, 0]
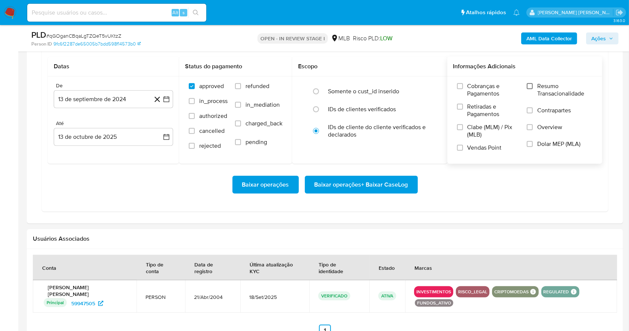
click at [529, 86] on input "Resumo Transacionalidade" at bounding box center [530, 86] width 6 height 6
click at [462, 148] on input "Vendas Point" at bounding box center [460, 148] width 6 height 6
click at [167, 97] on icon "button" at bounding box center [166, 99] width 7 height 7
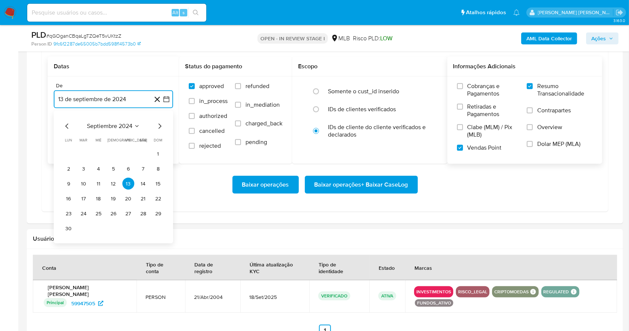
click at [162, 126] on icon "Mes siguiente" at bounding box center [159, 126] width 9 height 9
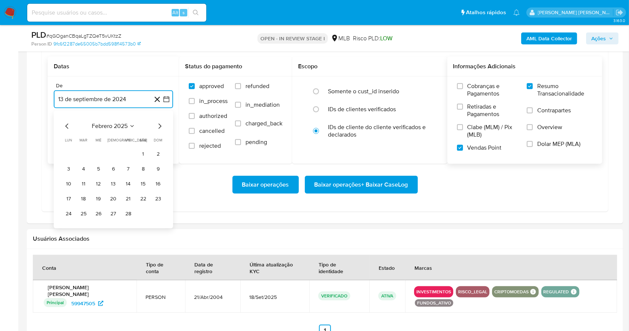
click at [162, 126] on icon "Mes siguiente" at bounding box center [159, 126] width 9 height 9
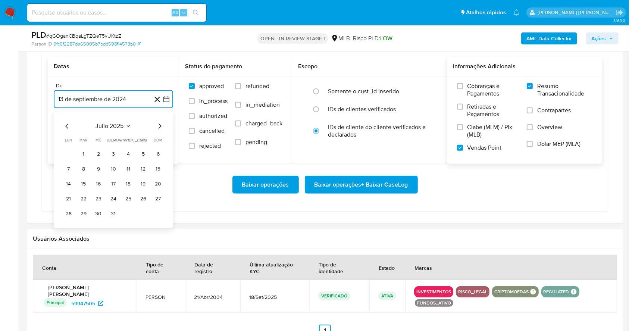
click at [162, 126] on icon "Mes siguiente" at bounding box center [159, 126] width 9 height 9
click at [128, 154] on button "1" at bounding box center [128, 154] width 12 height 12
click at [121, 142] on button "13 de octubre de 2025" at bounding box center [113, 137] width 119 height 18
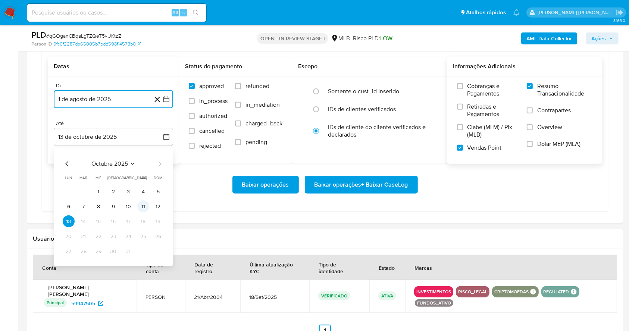
click at [140, 209] on button "11" at bounding box center [143, 207] width 12 height 12
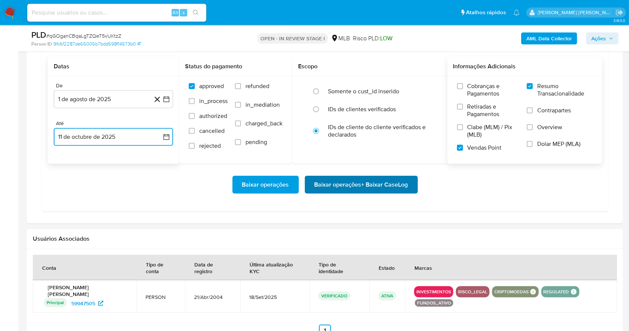
click at [337, 187] on span "Baixar operações + Baixar CaseLog" at bounding box center [361, 184] width 94 height 16
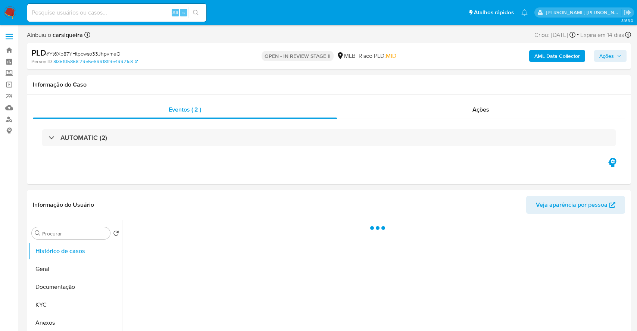
select select "10"
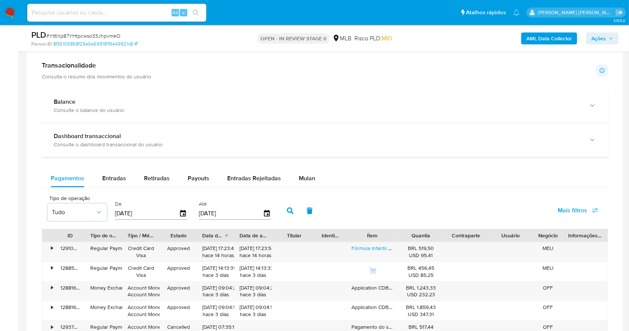
scroll to position [513, 0]
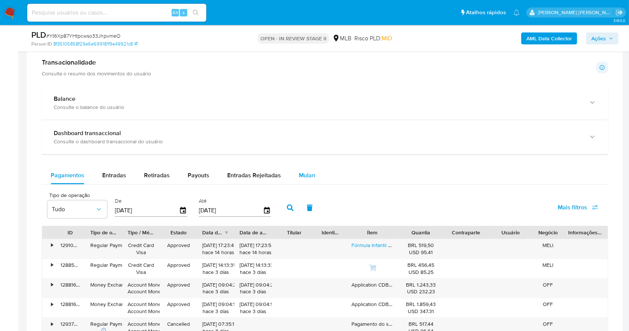
click at [312, 169] on button "Mulan" at bounding box center [307, 175] width 34 height 18
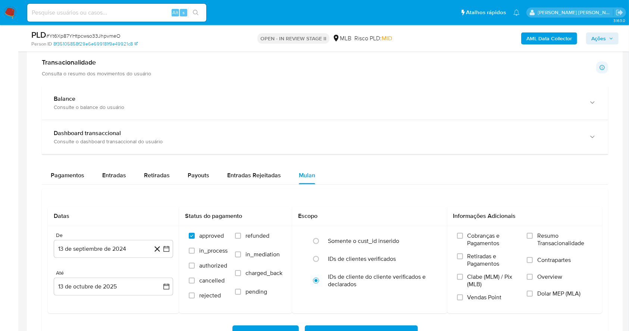
click at [395, 170] on div "Pagamentos Entradas Retiradas Payouts Entradas Rejeitadas Mulan" at bounding box center [325, 175] width 566 height 18
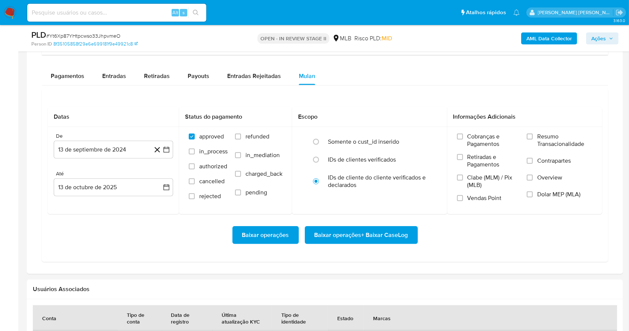
scroll to position [633, 0]
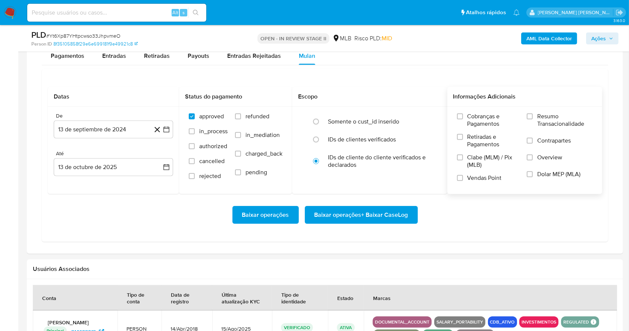
click at [533, 113] on span at bounding box center [530, 116] width 6 height 6
click at [533, 113] on input "Resumo Transacionalidade" at bounding box center [530, 116] width 6 height 6
click at [533, 113] on span at bounding box center [530, 116] width 6 height 6
click at [533, 113] on input "Resumo Transacionalidade" at bounding box center [530, 116] width 6 height 6
click at [462, 175] on input "Vendas Point" at bounding box center [460, 178] width 6 height 6
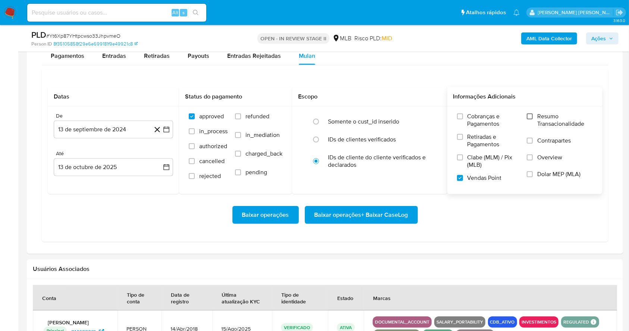
click at [532, 115] on input "Resumo Transacionalidade" at bounding box center [530, 116] width 6 height 6
click at [167, 133] on icon "button" at bounding box center [166, 129] width 7 height 7
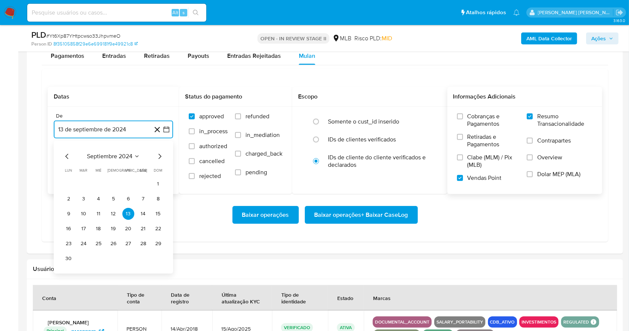
click at [164, 154] on icon "Mes siguiente" at bounding box center [159, 156] width 9 height 9
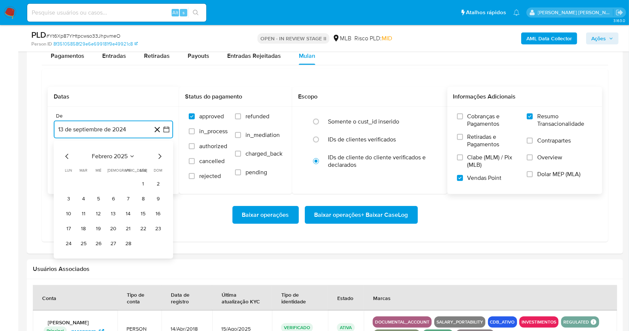
click at [164, 154] on icon "Mes siguiente" at bounding box center [159, 156] width 9 height 9
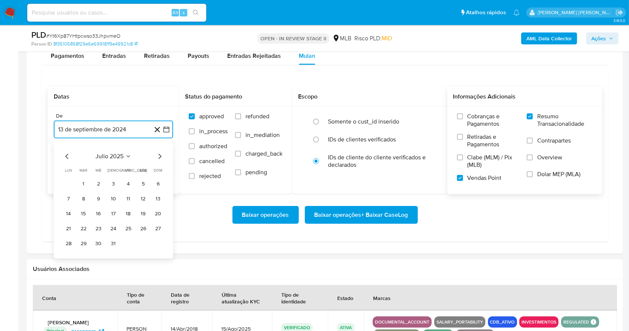
click at [164, 154] on icon "Mes siguiente" at bounding box center [159, 156] width 9 height 9
click at [126, 185] on button "1" at bounding box center [128, 184] width 12 height 12
click at [121, 170] on button "13 de octubre de 2025" at bounding box center [113, 167] width 119 height 18
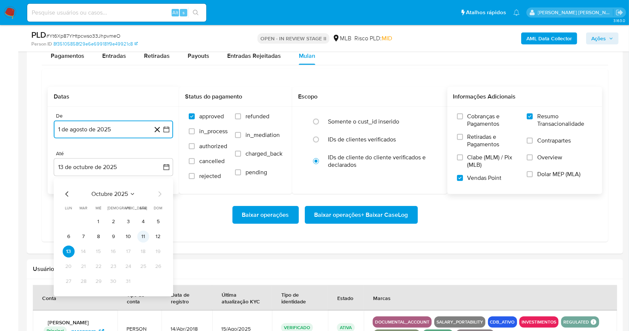
click at [148, 237] on button "11" at bounding box center [143, 237] width 12 height 12
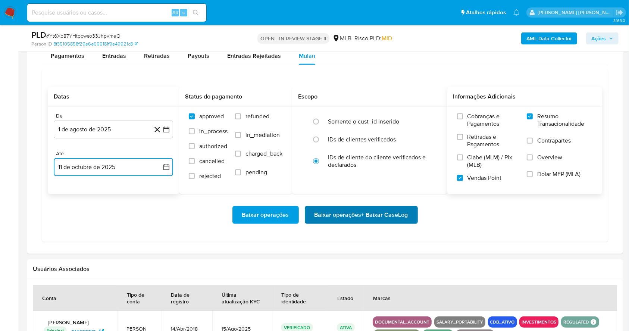
click at [328, 207] on span "Baixar operações + Baixar CaseLog" at bounding box center [361, 215] width 94 height 16
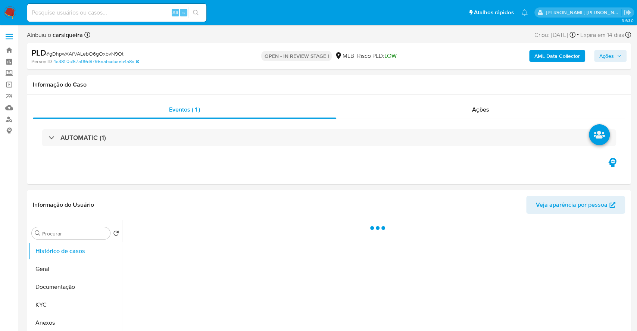
select select "10"
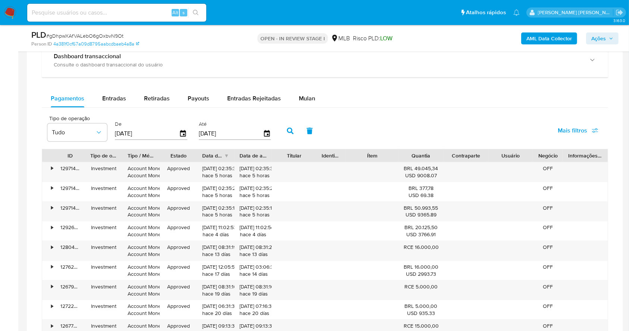
scroll to position [520, 0]
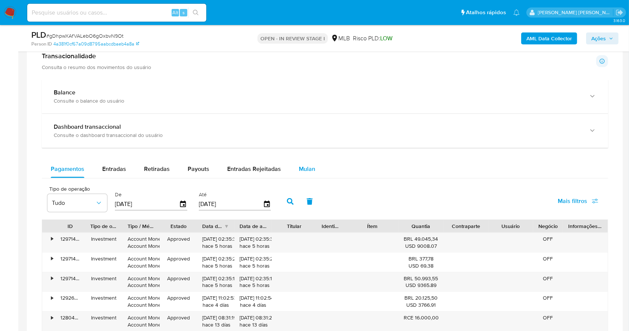
click at [309, 172] on span "Mulan" at bounding box center [307, 169] width 16 height 9
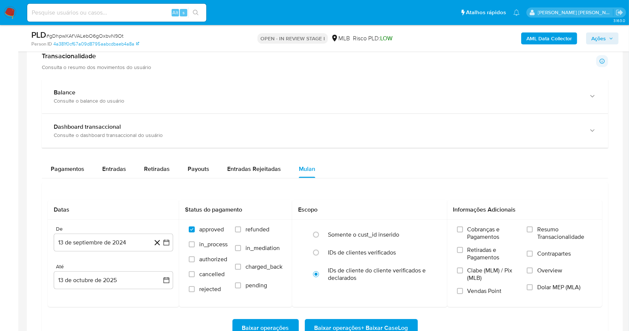
click at [373, 163] on div "Pagamentos Entradas Retiradas Payouts Entradas Rejeitadas Mulan" at bounding box center [325, 169] width 566 height 18
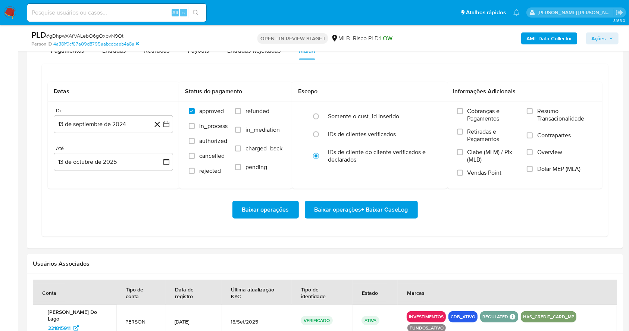
scroll to position [639, 0]
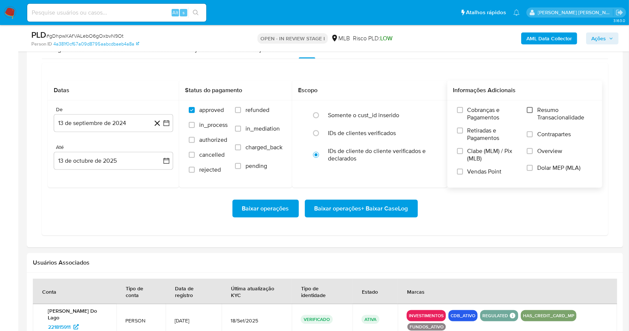
click at [532, 107] on input "Resumo Transacionalidade" at bounding box center [530, 110] width 6 height 6
click at [461, 170] on input "Vendas Point" at bounding box center [460, 172] width 6 height 6
click at [170, 123] on button "13 de septiembre de 2024" at bounding box center [113, 123] width 119 height 18
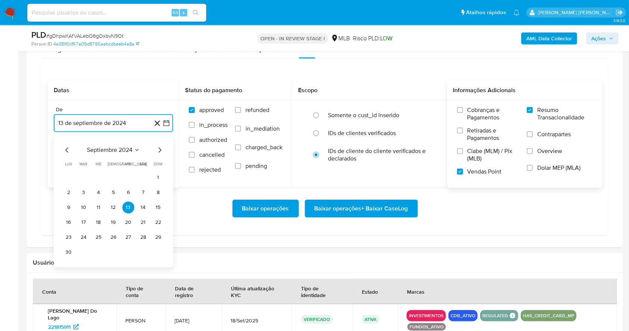
click at [157, 147] on icon "Mes siguiente" at bounding box center [159, 149] width 9 height 9
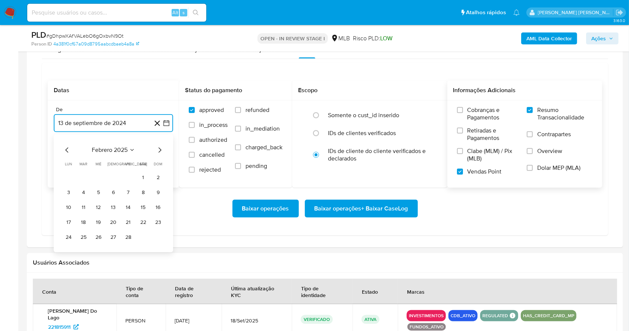
click at [157, 147] on icon "Mes siguiente" at bounding box center [159, 149] width 9 height 9
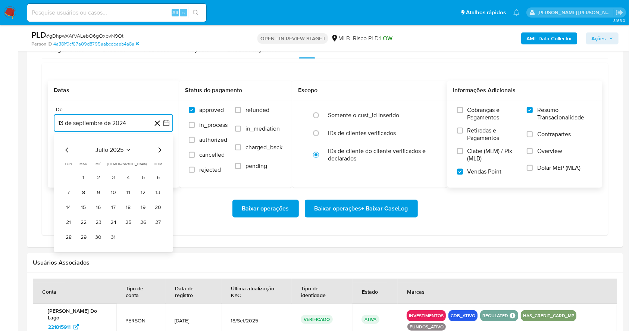
click at [157, 147] on icon "Mes siguiente" at bounding box center [159, 149] width 9 height 9
click at [133, 174] on button "1" at bounding box center [128, 178] width 12 height 12
click at [128, 168] on button "13 de octubre de 2025" at bounding box center [113, 161] width 119 height 18
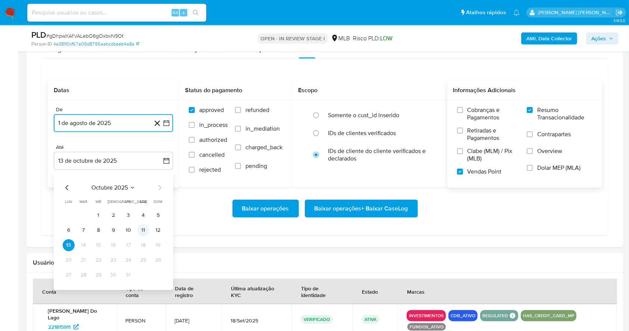
click at [141, 228] on button "11" at bounding box center [143, 230] width 12 height 12
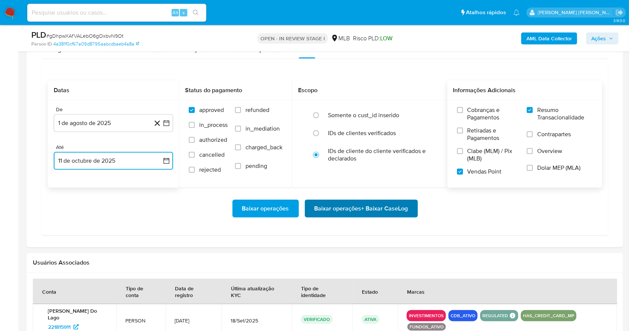
click at [343, 201] on span "Baixar operações + Baixar CaseLog" at bounding box center [361, 208] width 94 height 16
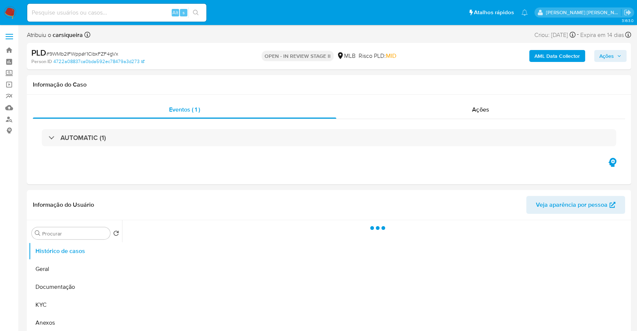
select select "10"
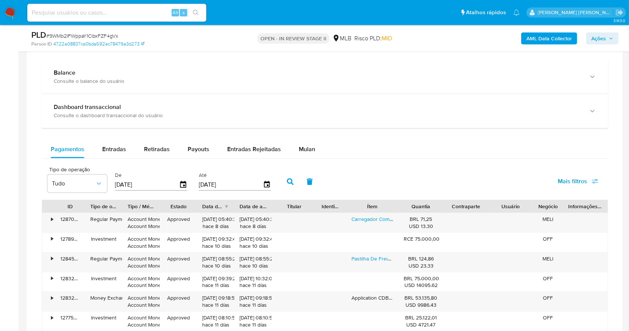
scroll to position [520, 0]
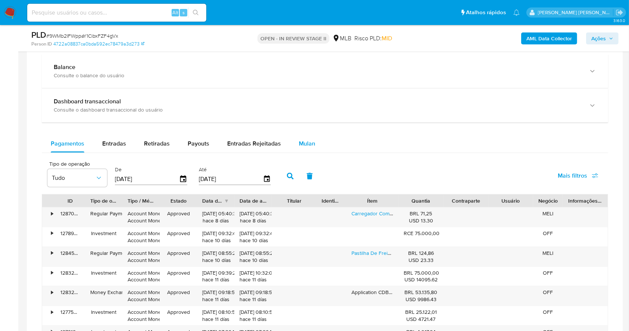
click at [313, 138] on button "Mulan" at bounding box center [307, 144] width 34 height 18
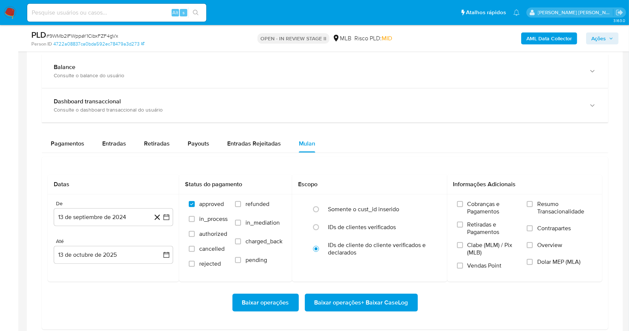
click at [404, 151] on div "Pagamentos Entradas Retiradas Payouts Entradas Rejeitadas Mulan" at bounding box center [325, 144] width 566 height 18
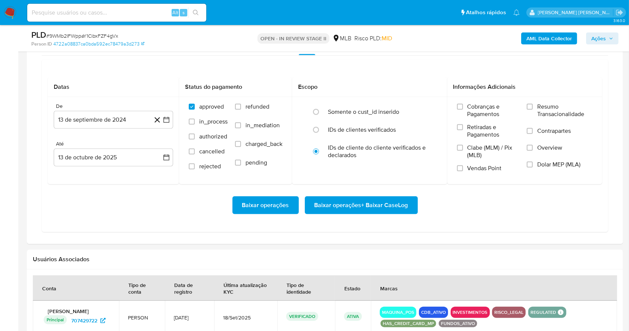
scroll to position [619, 0]
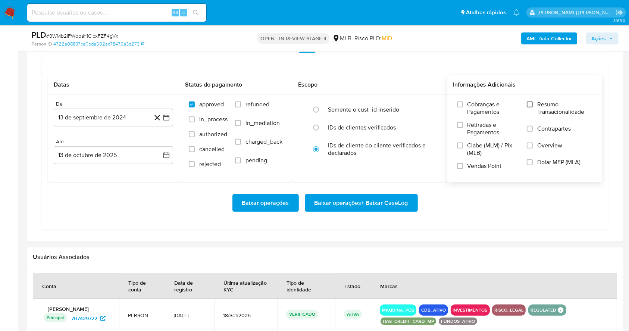
click at [531, 106] on input "Resumo Transacionalidade" at bounding box center [530, 104] width 6 height 6
click at [464, 166] on label "Vendas Point" at bounding box center [488, 168] width 63 height 13
click at [463, 166] on input "Vendas Point" at bounding box center [460, 166] width 6 height 6
click at [168, 118] on icon "button" at bounding box center [166, 117] width 7 height 7
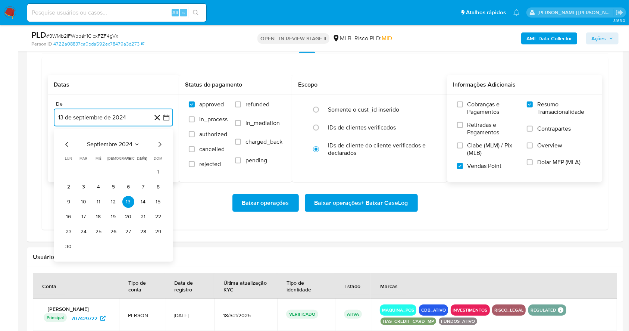
click at [160, 143] on icon "Mes siguiente" at bounding box center [160, 144] width 3 height 5
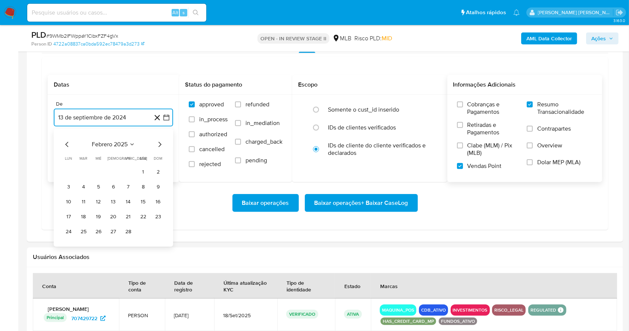
click at [160, 143] on icon "Mes siguiente" at bounding box center [160, 144] width 3 height 5
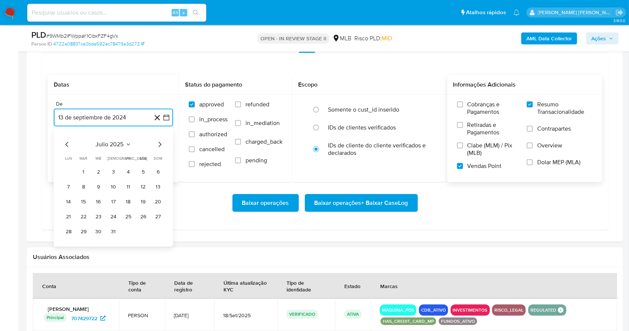
click at [160, 143] on icon "Mes siguiente" at bounding box center [160, 144] width 3 height 5
click at [128, 176] on button "1" at bounding box center [128, 172] width 12 height 12
click at [119, 156] on button "13 de octubre de 2025" at bounding box center [113, 155] width 119 height 18
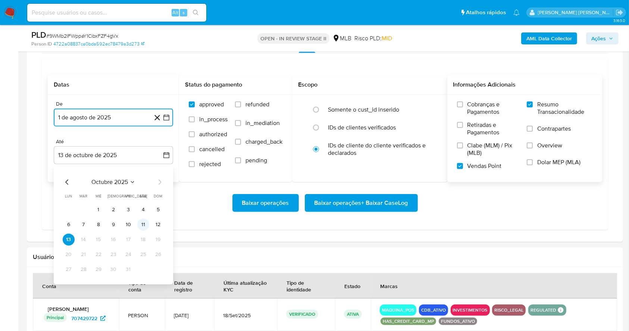
click at [141, 224] on button "11" at bounding box center [143, 225] width 12 height 12
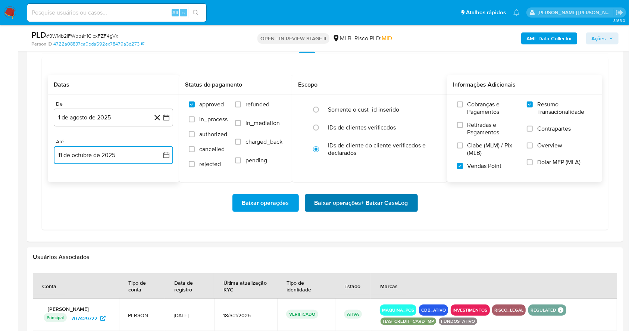
click at [376, 206] on span "Baixar operações + Baixar CaseLog" at bounding box center [361, 203] width 94 height 16
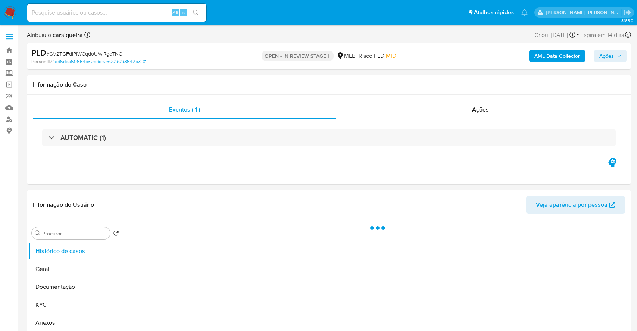
select select "10"
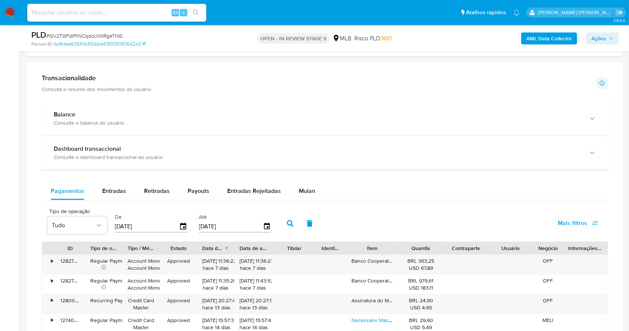
scroll to position [452, 0]
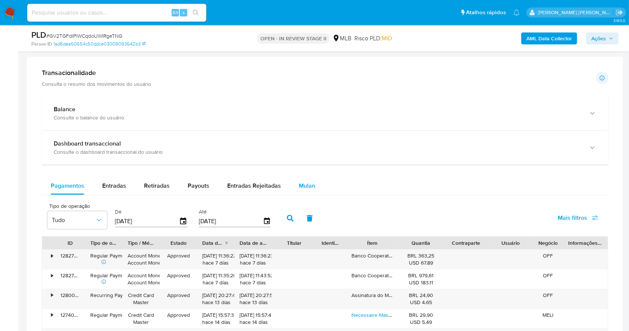
click at [301, 188] on span "Mulan" at bounding box center [307, 185] width 16 height 9
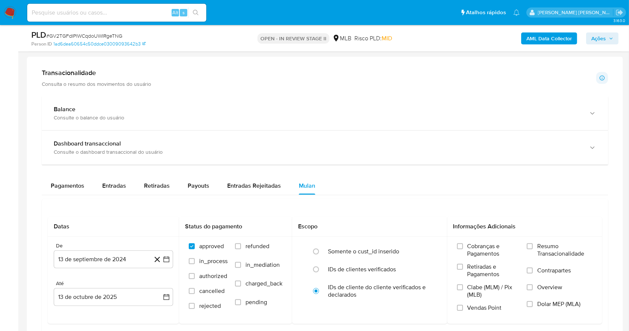
click at [384, 184] on div "Pagamentos Entradas Retiradas Payouts Entradas Rejeitadas Mulan" at bounding box center [325, 186] width 566 height 18
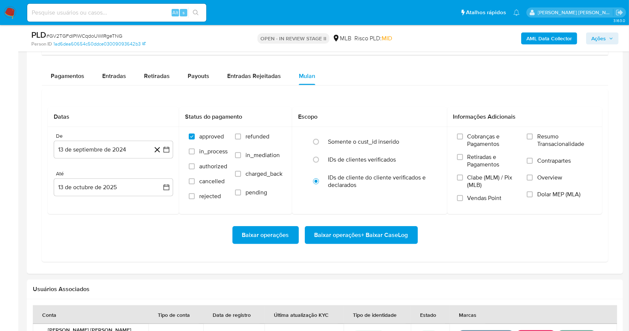
scroll to position [572, 0]
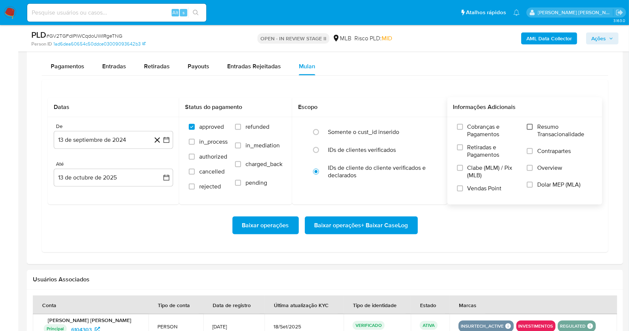
click at [530, 127] on input "Resumo Transacionalidade" at bounding box center [530, 127] width 6 height 6
click at [466, 188] on label "Vendas Point" at bounding box center [488, 191] width 63 height 13
click at [463, 188] on input "Vendas Point" at bounding box center [460, 188] width 6 height 6
click at [168, 142] on icon "button" at bounding box center [166, 140] width 6 height 6
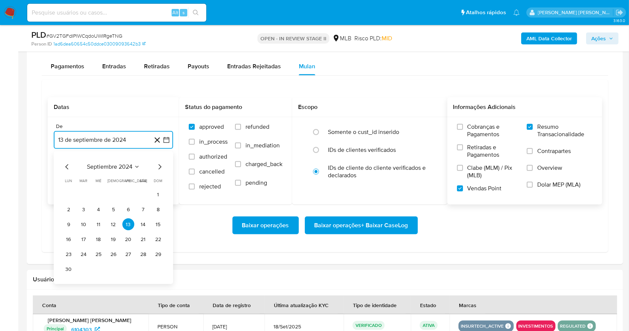
click at [161, 163] on icon "Mes siguiente" at bounding box center [159, 167] width 9 height 9
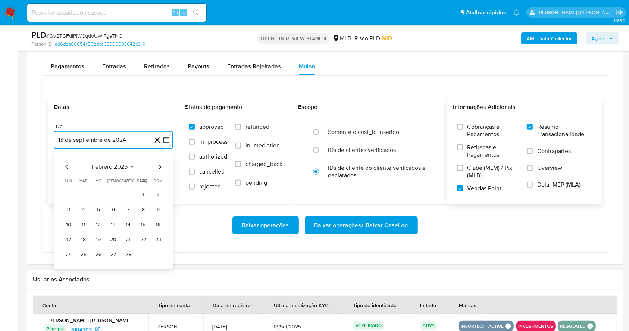
click at [161, 163] on icon "Mes siguiente" at bounding box center [159, 167] width 9 height 9
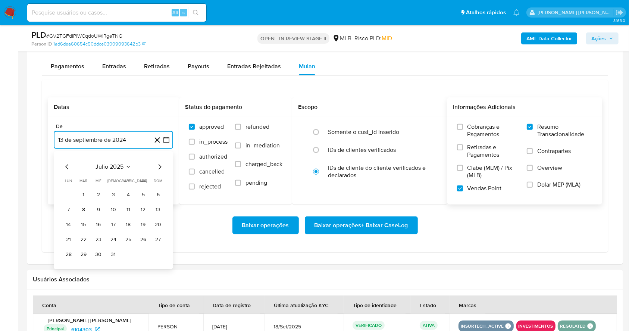
click at [161, 163] on icon "Mes siguiente" at bounding box center [159, 167] width 9 height 9
click at [124, 197] on button "1" at bounding box center [128, 195] width 12 height 12
click at [128, 173] on button "13 de octubre de 2025" at bounding box center [113, 178] width 119 height 18
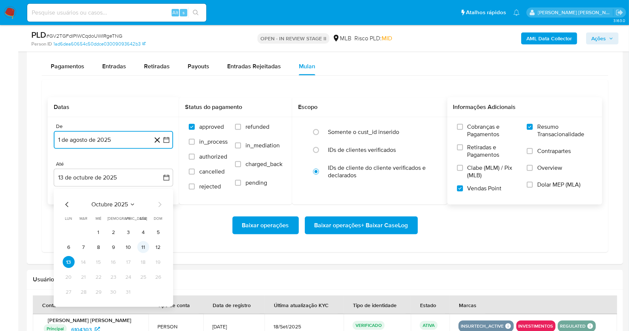
click at [145, 244] on button "11" at bounding box center [143, 247] width 12 height 12
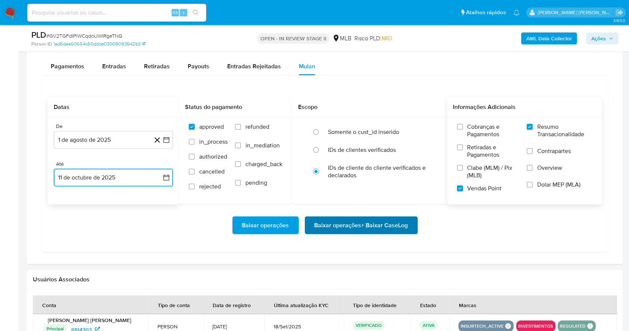
click at [396, 226] on span "Baixar operações + Baixar CaseLog" at bounding box center [361, 225] width 94 height 16
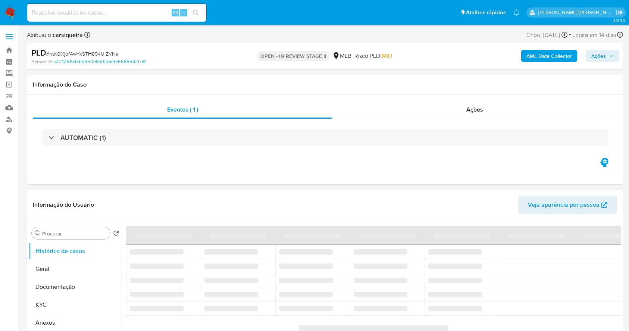
select select "10"
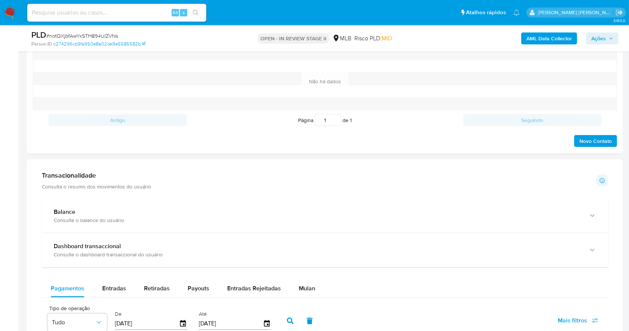
scroll to position [540, 0]
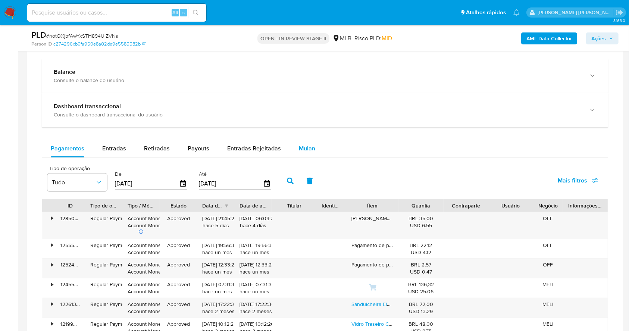
click at [309, 148] on span "Mulan" at bounding box center [307, 148] width 16 height 9
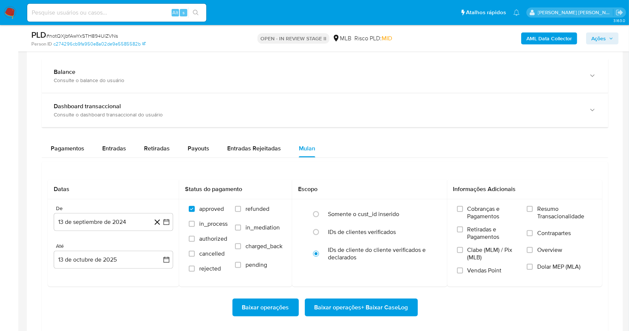
click at [386, 155] on div "Pagamentos Entradas Retiradas Payouts Entradas Rejeitadas Mulan" at bounding box center [325, 149] width 566 height 18
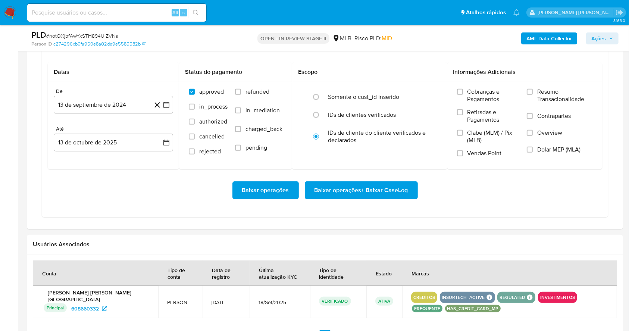
scroll to position [660, 0]
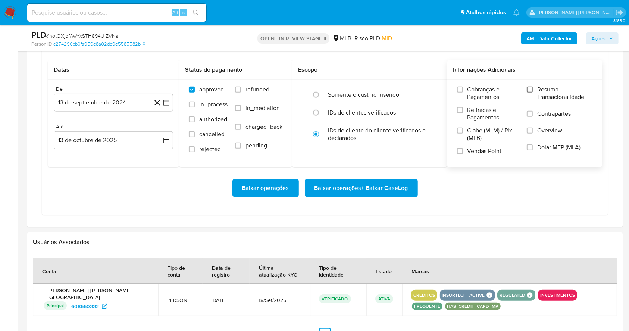
click at [530, 89] on input "Resumo Transacionalidade" at bounding box center [530, 90] width 6 height 6
click at [458, 157] on label "Vendas Point" at bounding box center [488, 153] width 63 height 13
click at [458, 154] on input "Vendas Point" at bounding box center [460, 151] width 6 height 6
click at [167, 102] on icon "button" at bounding box center [166, 102] width 7 height 7
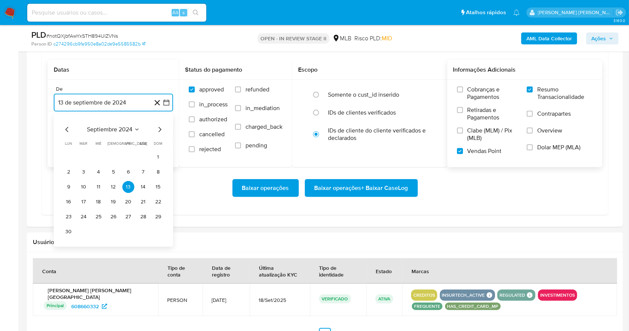
click at [167, 102] on icon "button" at bounding box center [166, 102] width 7 height 7
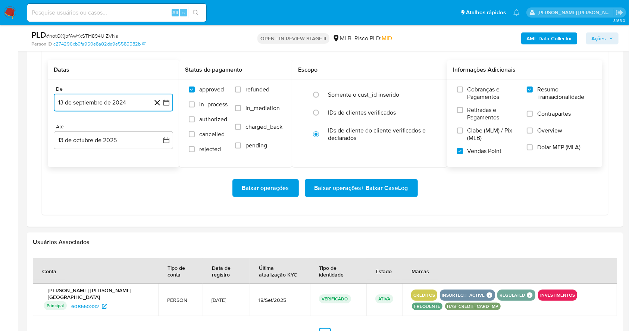
click at [167, 102] on icon "button" at bounding box center [166, 102] width 7 height 7
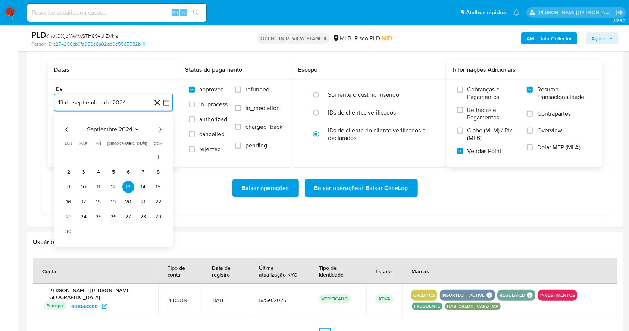
click at [163, 127] on icon "Mes siguiente" at bounding box center [159, 129] width 9 height 9
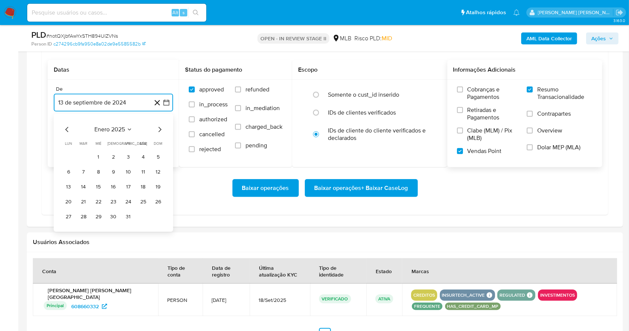
click at [163, 127] on icon "Mes siguiente" at bounding box center [159, 129] width 9 height 9
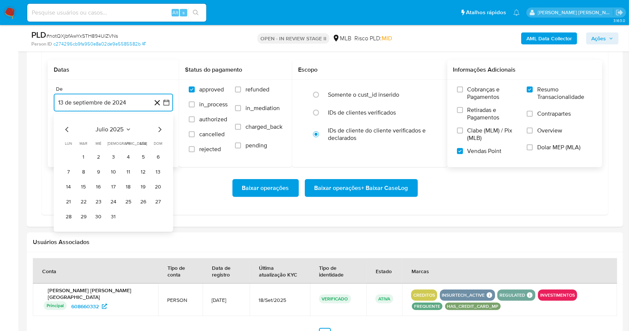
click at [163, 127] on icon "Mes siguiente" at bounding box center [159, 129] width 9 height 9
click at [130, 154] on button "1" at bounding box center [128, 157] width 12 height 12
click at [140, 136] on button "13 de octubre de 2025" at bounding box center [113, 140] width 119 height 18
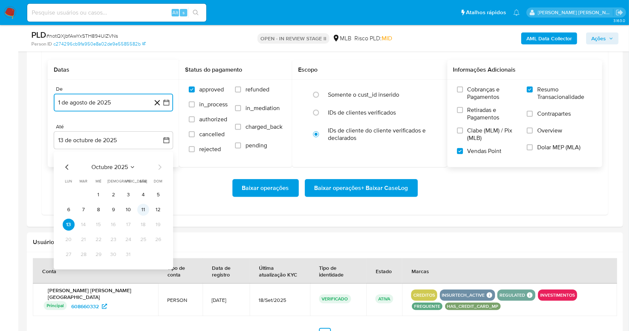
click at [148, 209] on button "11" at bounding box center [143, 210] width 12 height 12
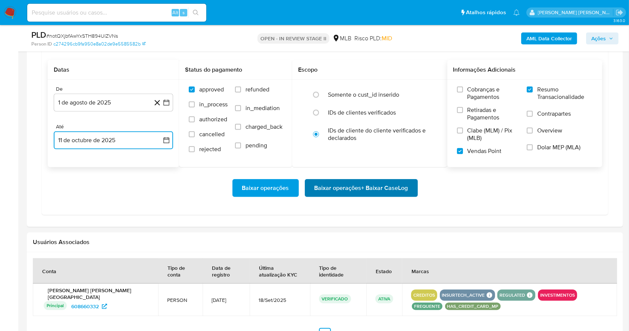
click at [339, 185] on span "Baixar operações + Baixar CaseLog" at bounding box center [361, 188] width 94 height 16
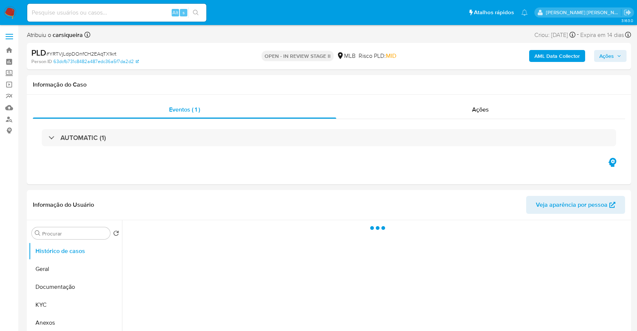
select select "10"
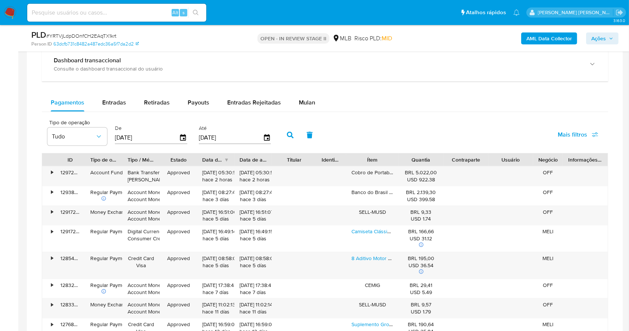
scroll to position [588, 0]
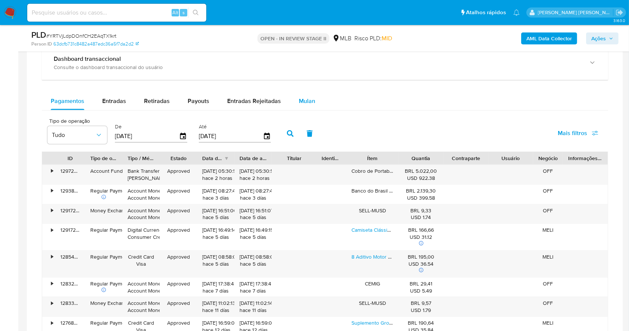
click at [313, 100] on button "Mulan" at bounding box center [307, 101] width 34 height 18
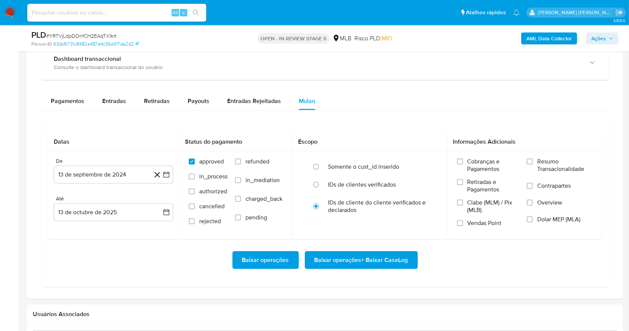
click at [388, 104] on div "Pagamentos Entradas Retiradas Payouts Entradas Rejeitadas Mulan" at bounding box center [325, 101] width 566 height 18
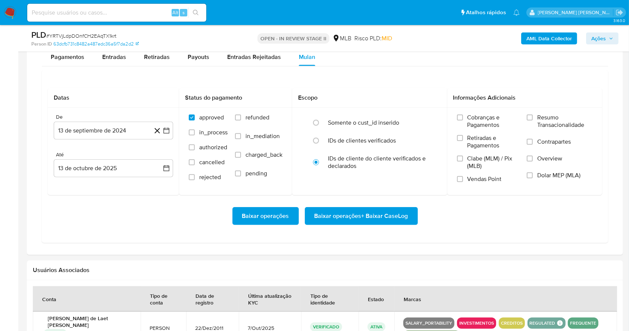
scroll to position [647, 0]
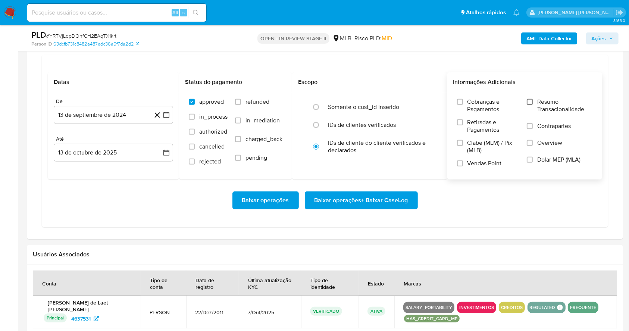
click at [531, 100] on input "Resumo Transacionalidade" at bounding box center [530, 102] width 6 height 6
click at [458, 163] on input "Vendas Point" at bounding box center [460, 163] width 6 height 6
click at [165, 113] on icon "button" at bounding box center [166, 114] width 7 height 7
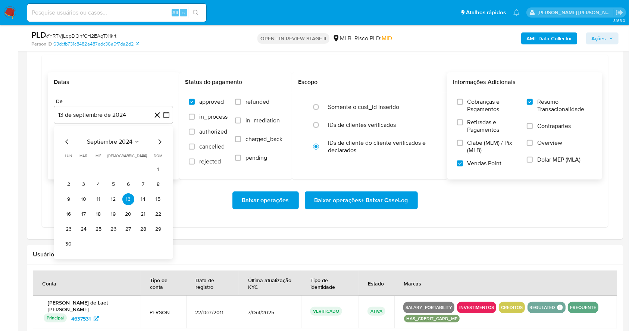
click at [162, 136] on div "septiembre 2024 septiembre 2024 lun lunes mar martes mié miércoles jue jueves v…" at bounding box center [113, 192] width 119 height 133
click at [160, 145] on icon "Mes siguiente" at bounding box center [159, 141] width 9 height 9
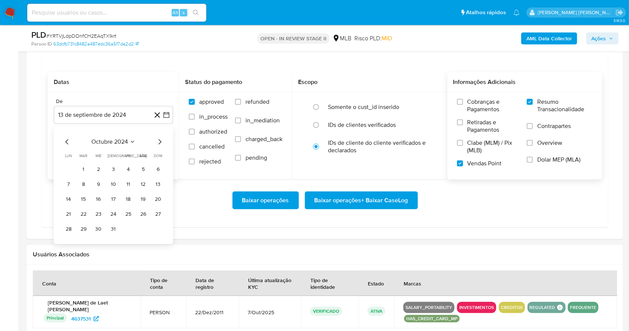
click at [160, 145] on icon "Mes siguiente" at bounding box center [159, 141] width 9 height 9
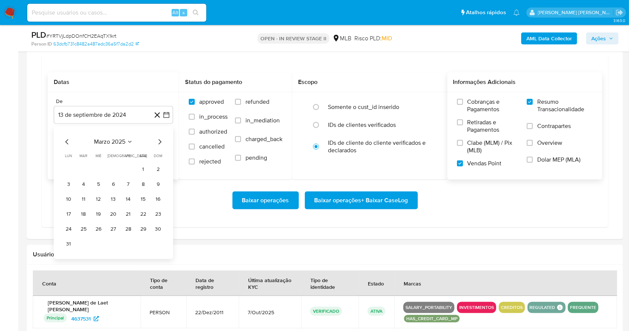
click at [160, 145] on icon "Mes siguiente" at bounding box center [159, 141] width 9 height 9
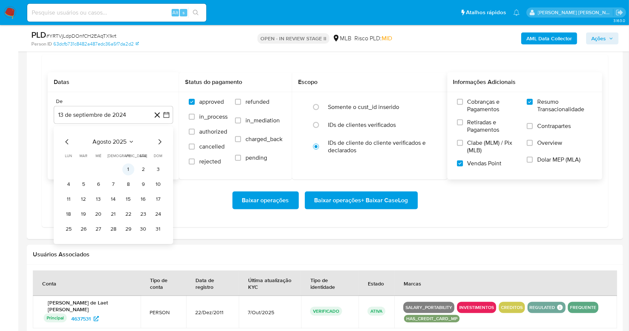
click at [129, 165] on button "1" at bounding box center [128, 169] width 12 height 12
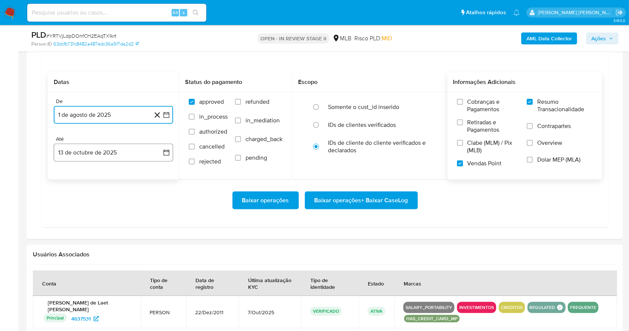
click at [117, 146] on button "13 de octubre de 2025" at bounding box center [113, 153] width 119 height 18
click at [143, 219] on button "11" at bounding box center [143, 222] width 12 height 12
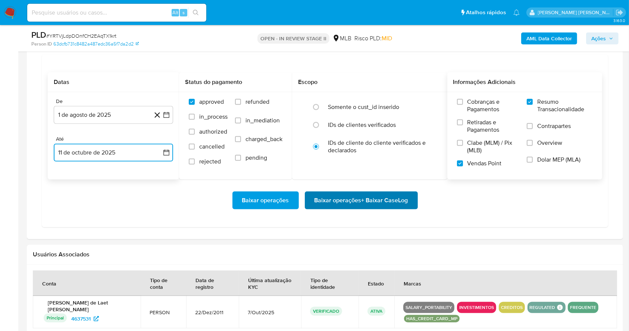
click at [331, 200] on span "Baixar operações + Baixar CaseLog" at bounding box center [361, 200] width 94 height 16
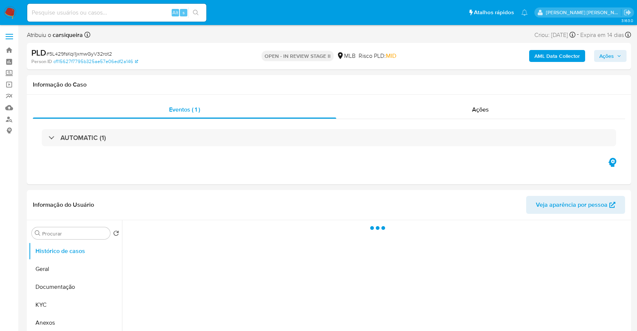
select select "10"
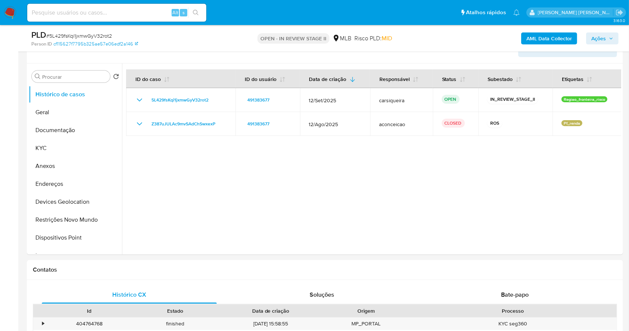
scroll to position [125, 0]
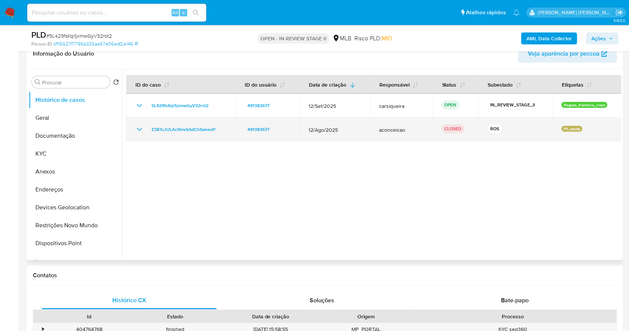
click at [143, 125] on icon "Mostrar/Ocultar" at bounding box center [139, 129] width 9 height 9
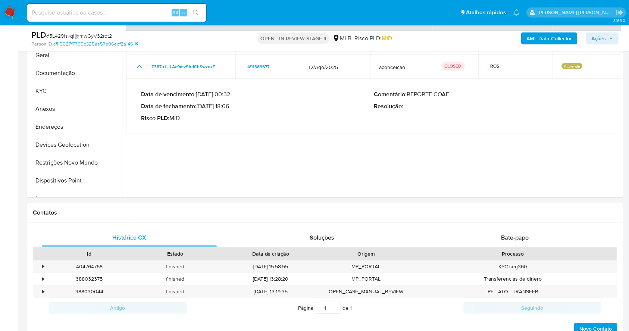
scroll to position [137, 0]
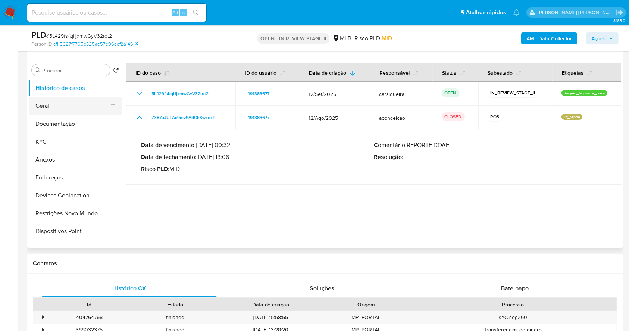
click at [78, 102] on button "Geral" at bounding box center [72, 106] width 87 height 18
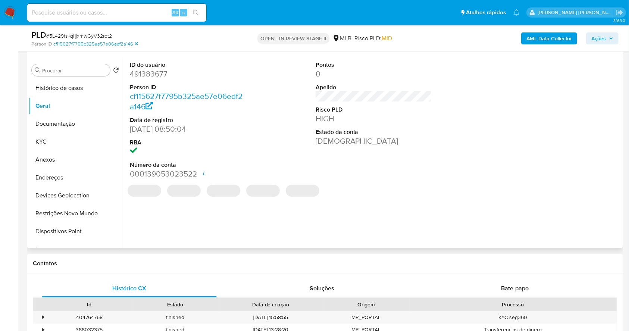
click at [156, 80] on dl "ID do usuário 491383677 Person ID cf115627f7795b325ae57e06edf2a146 Data de regi…" at bounding box center [188, 120] width 116 height 119
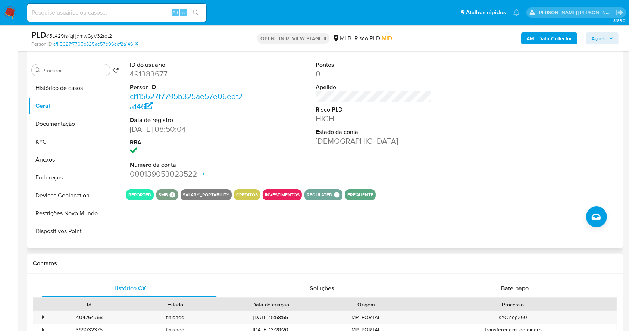
click at [150, 76] on dd "491383677" at bounding box center [188, 74] width 116 height 10
copy dd "491383677"
click at [486, 143] on div "ID do usuário 491383677 Person ID cf115627f7795b325ae57e06edf2a146 Data de regi…" at bounding box center [373, 120] width 495 height 126
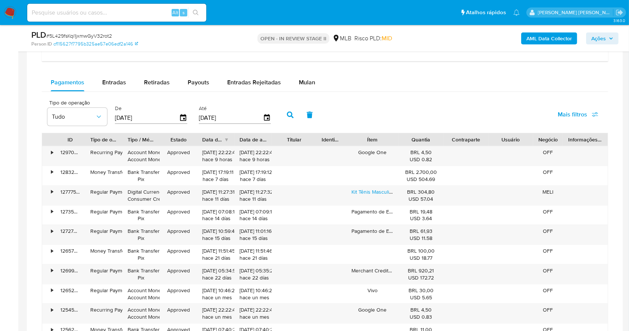
scroll to position [563, 0]
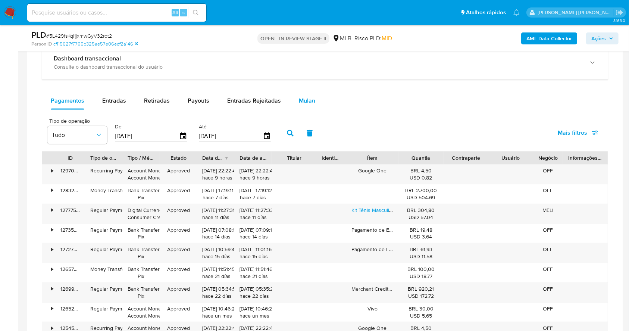
click at [306, 99] on span "Mulan" at bounding box center [307, 100] width 16 height 9
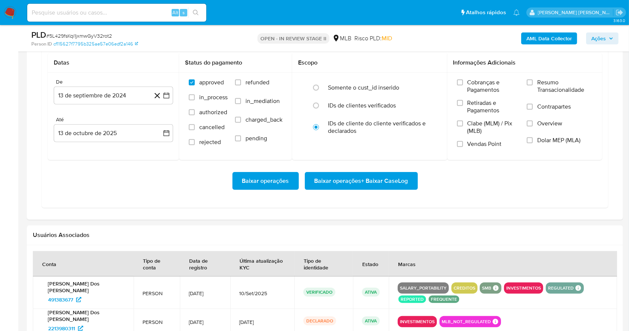
scroll to position [642, 0]
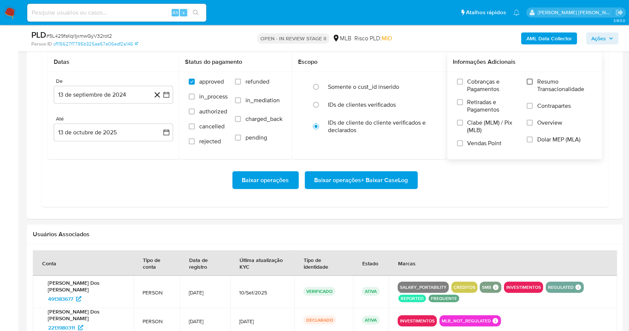
click at [530, 80] on input "Resumo Transacionalidade" at bounding box center [530, 82] width 6 height 6
click at [456, 144] on div "Cobranças e Pagamentos Retiradas e Pagamentos Clabe (MLM) / Pix (MLB) Vendas Po…" at bounding box center [524, 115] width 143 height 75
click at [460, 143] on input "Vendas Point" at bounding box center [460, 143] width 6 height 6
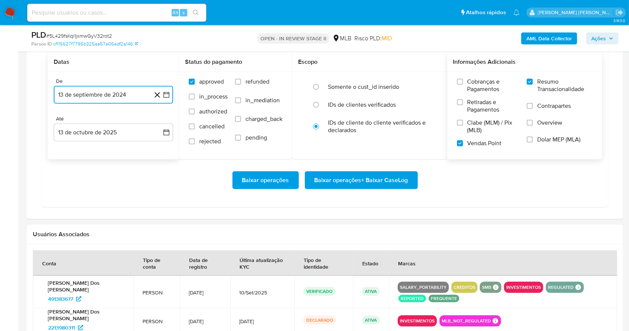
click at [166, 97] on icon "button" at bounding box center [166, 94] width 7 height 7
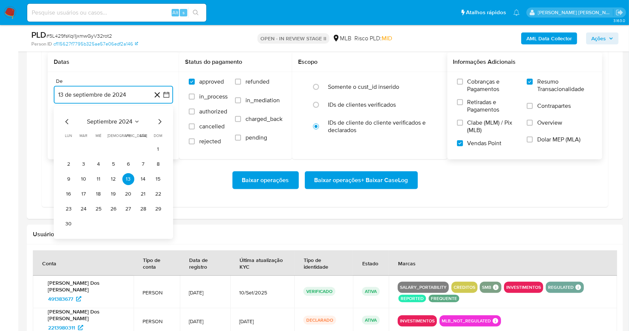
click at [156, 123] on icon "Mes siguiente" at bounding box center [159, 121] width 9 height 9
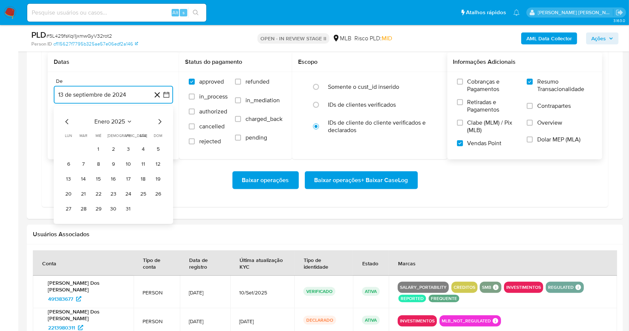
click at [156, 123] on icon "Mes siguiente" at bounding box center [159, 121] width 9 height 9
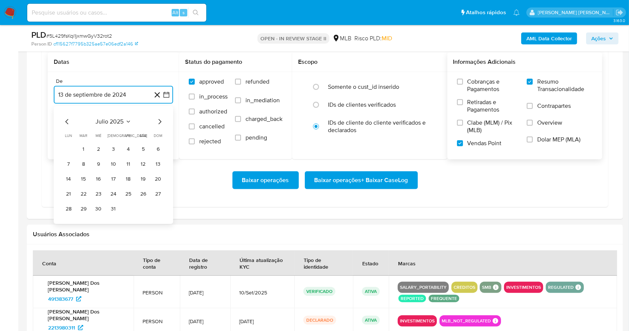
click at [156, 123] on icon "Mes siguiente" at bounding box center [159, 121] width 9 height 9
click at [131, 148] on button "1" at bounding box center [128, 149] width 12 height 12
click at [96, 125] on button "13 de octubre de 2025" at bounding box center [113, 132] width 119 height 18
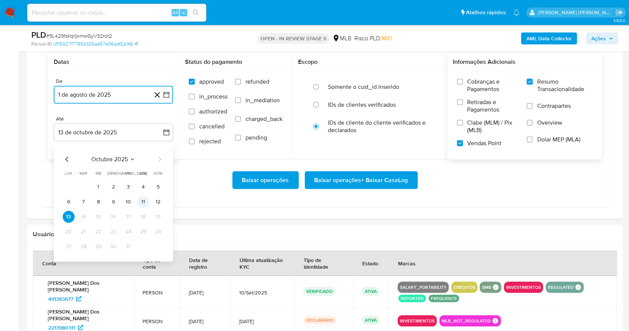
click at [148, 200] on button "11" at bounding box center [143, 202] width 12 height 12
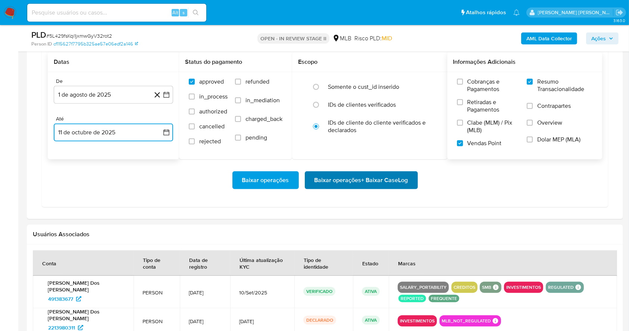
click at [355, 176] on span "Baixar operações + Baixar CaseLog" at bounding box center [361, 180] width 94 height 16
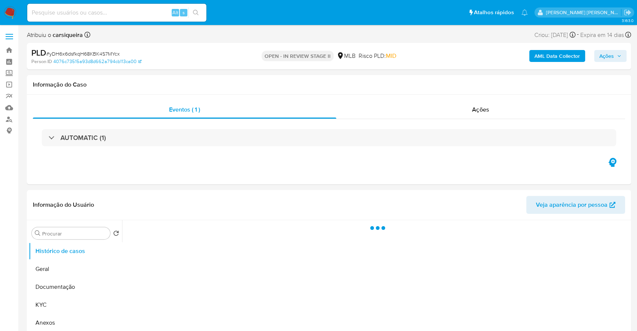
select select "10"
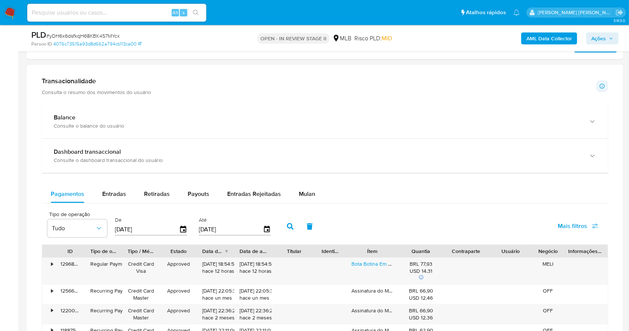
scroll to position [449, 0]
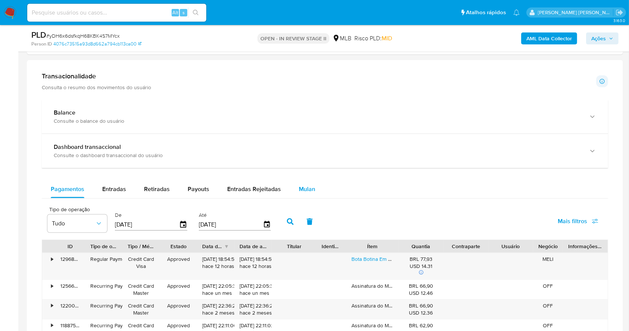
click at [306, 195] on div "Mulan" at bounding box center [307, 189] width 16 height 18
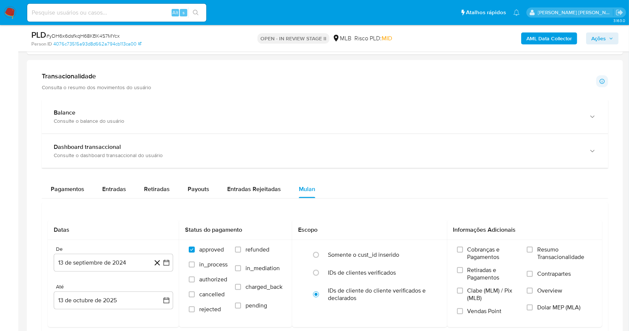
click at [392, 177] on div "Balance Consulte o balance do usuário Dashboard transaccional Consulte o dashbo…" at bounding box center [325, 237] width 566 height 275
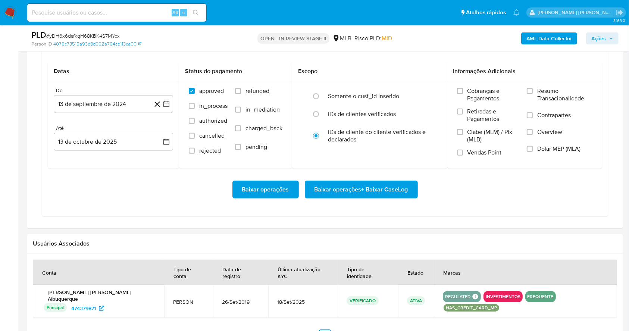
scroll to position [608, 0]
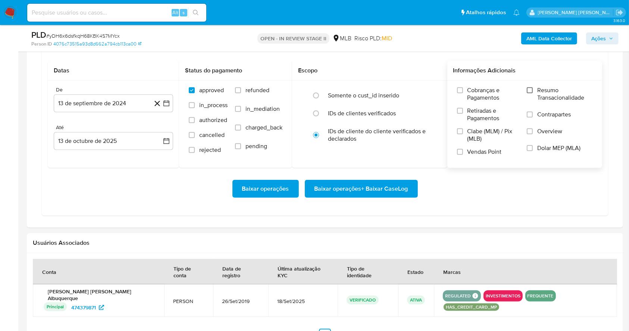
click at [531, 90] on input "Resumo Transacionalidade" at bounding box center [530, 90] width 6 height 6
click at [457, 151] on input "Vendas Point" at bounding box center [460, 152] width 6 height 6
click at [164, 108] on button "13 de septiembre de 2024" at bounding box center [113, 103] width 119 height 18
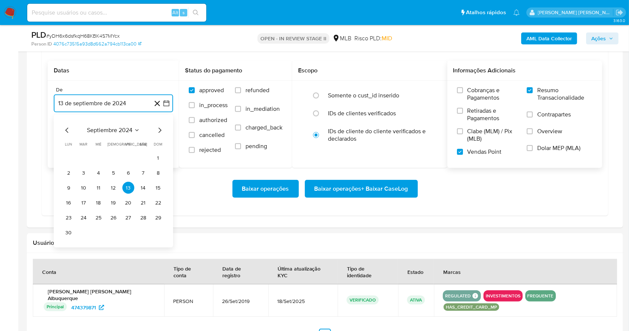
click at [160, 132] on icon "Mes siguiente" at bounding box center [159, 130] width 9 height 9
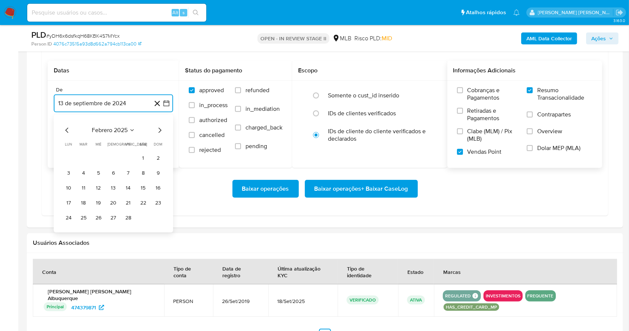
click at [160, 132] on icon "Mes siguiente" at bounding box center [159, 130] width 9 height 9
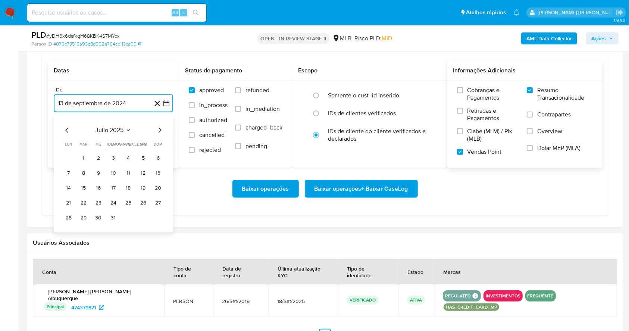
click at [160, 132] on icon "Mes siguiente" at bounding box center [159, 130] width 9 height 9
click at [125, 157] on button "1" at bounding box center [128, 158] width 12 height 12
click at [125, 143] on button "13 de octubre de 2025" at bounding box center [113, 141] width 119 height 18
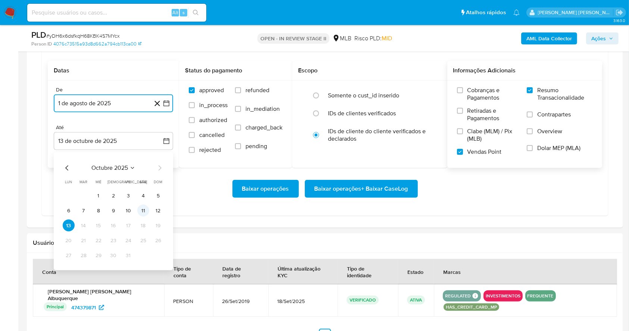
click at [144, 211] on button "11" at bounding box center [143, 211] width 12 height 12
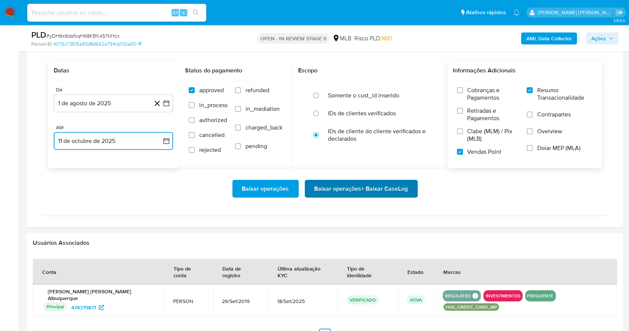
click at [339, 187] on span "Baixar operações + Baixar CaseLog" at bounding box center [361, 189] width 94 height 16
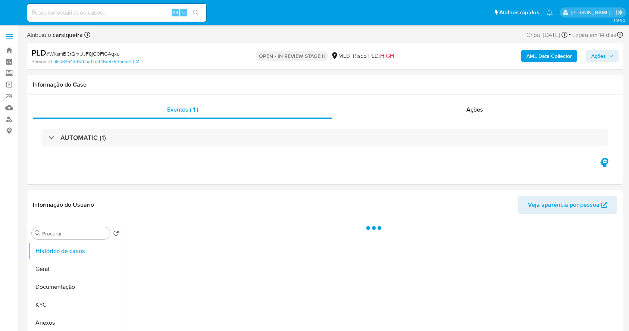
select select "10"
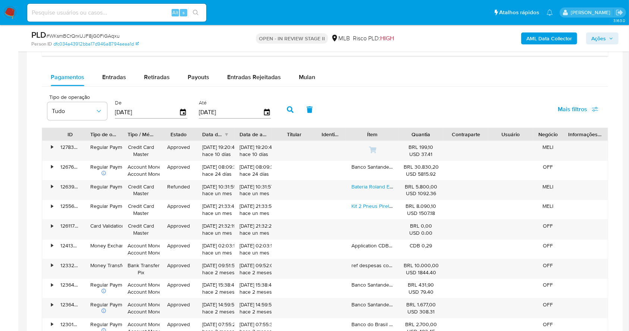
scroll to position [624, 0]
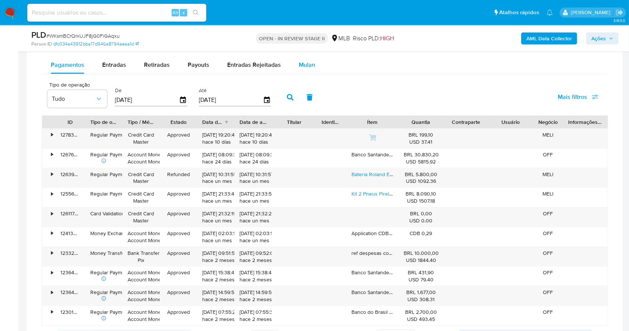
click at [308, 63] on span "Mulan" at bounding box center [307, 64] width 16 height 9
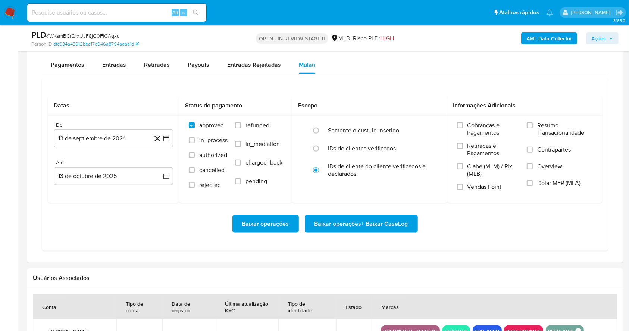
click at [356, 90] on div "Datas De 13 de septiembre de 2024 [DATE] [GEOGRAPHIC_DATA] 13 de octubre de 202…" at bounding box center [325, 164] width 566 height 173
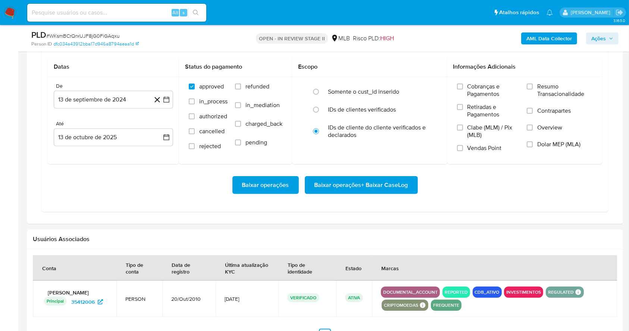
scroll to position [664, 0]
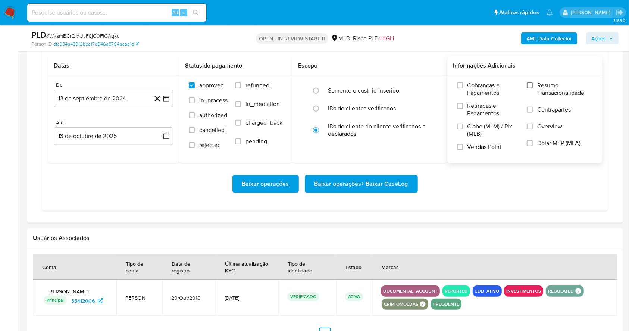
click at [531, 86] on input "Resumo Transacionalidade" at bounding box center [530, 85] width 6 height 6
click at [460, 144] on input "Vendas Point" at bounding box center [460, 147] width 6 height 6
click at [171, 92] on button "13 de septiembre de 2024" at bounding box center [113, 99] width 119 height 18
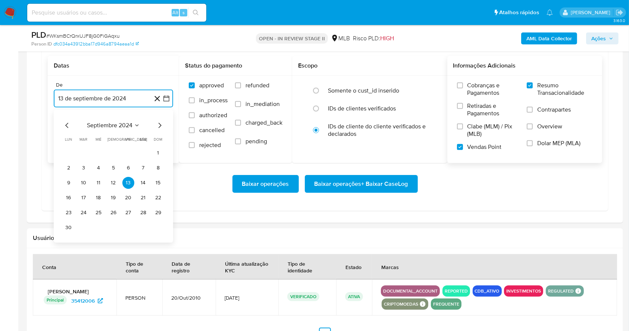
click at [161, 122] on icon "Mes siguiente" at bounding box center [159, 125] width 9 height 9
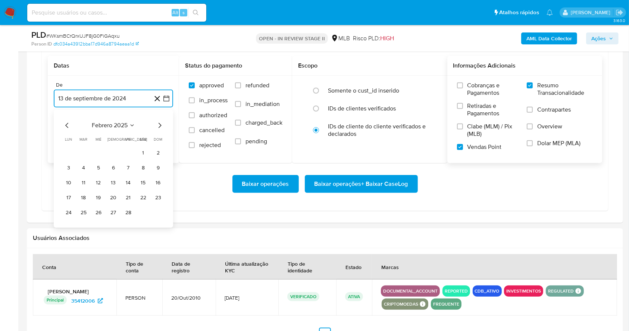
click at [161, 122] on icon "Mes siguiente" at bounding box center [159, 125] width 9 height 9
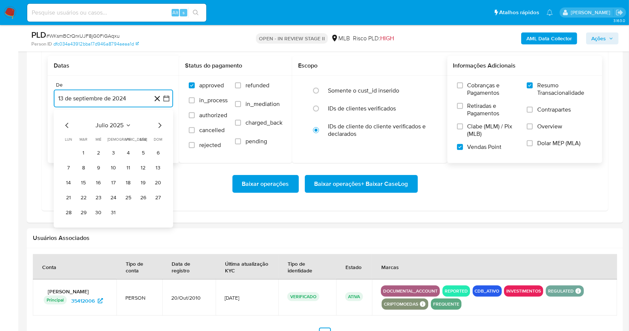
click at [161, 122] on icon "Mes siguiente" at bounding box center [159, 125] width 9 height 9
click at [129, 154] on button "1" at bounding box center [128, 153] width 12 height 12
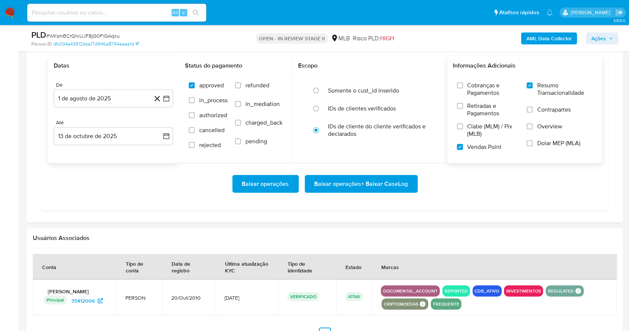
click at [101, 124] on div "Até" at bounding box center [113, 122] width 119 height 7
click at [107, 130] on button "13 de octubre de 2025" at bounding box center [113, 136] width 119 height 18
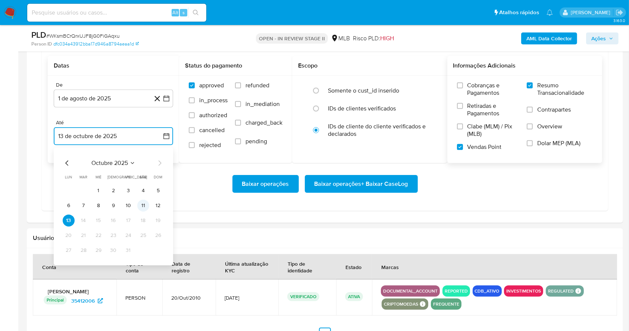
click at [143, 204] on button "11" at bounding box center [143, 206] width 12 height 12
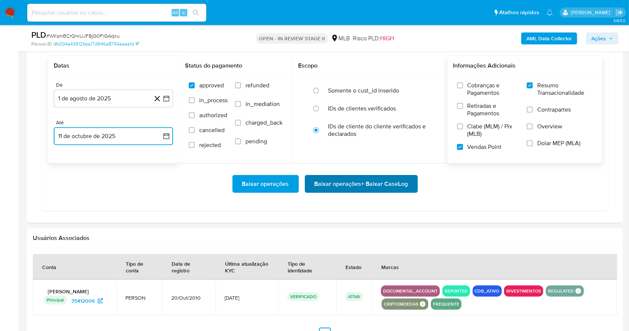
click at [392, 179] on span "Baixar operações + Baixar CaseLog" at bounding box center [361, 184] width 94 height 16
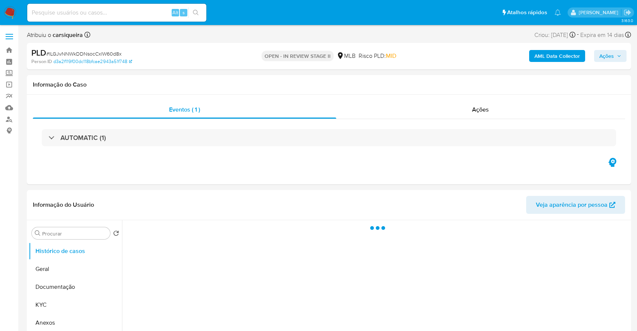
select select "10"
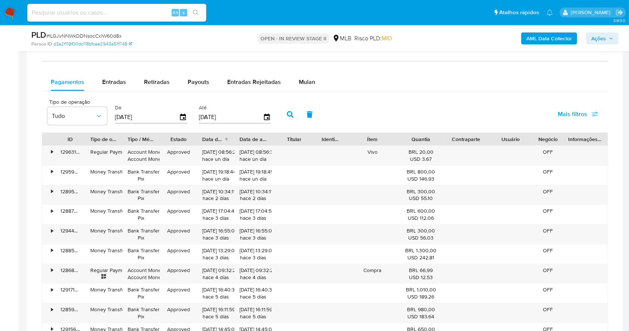
scroll to position [605, 0]
click at [313, 80] on button "Mulan" at bounding box center [307, 83] width 34 height 18
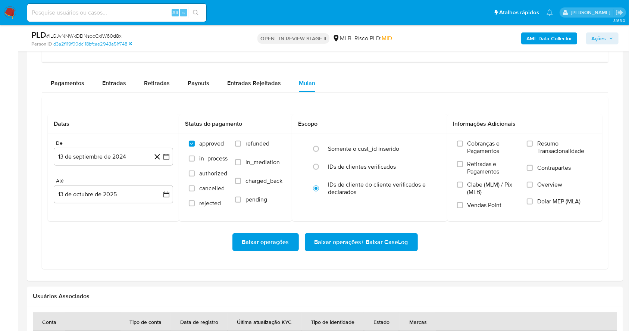
click at [391, 105] on div "Datas De 13 de septiembre de 2024 [DATE] [GEOGRAPHIC_DATA] 13 de octubre de 202…" at bounding box center [325, 182] width 566 height 173
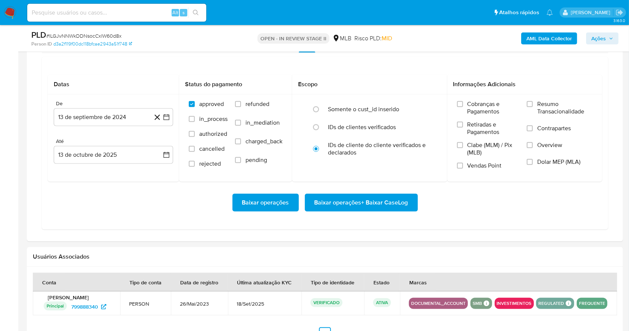
scroll to position [665, 0]
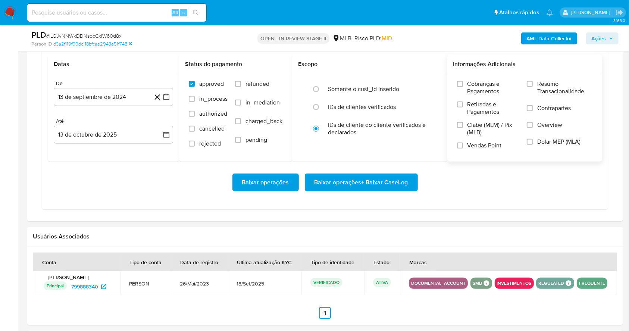
click at [534, 88] on label "Resumo Transacionalidade" at bounding box center [560, 92] width 66 height 24
click at [533, 87] on input "Resumo Transacionalidade" at bounding box center [530, 84] width 6 height 6
click at [466, 140] on label "Clabe (MLM) / Pix (MLB)" at bounding box center [488, 131] width 63 height 21
click at [463, 128] on input "Clabe (MLM) / Pix (MLB)" at bounding box center [460, 125] width 6 height 6
click at [467, 140] on label "Clabe (MLM) / Pix (MLB)" at bounding box center [488, 131] width 63 height 21
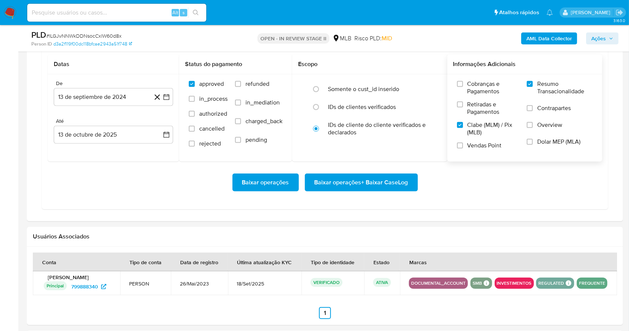
click at [463, 128] on input "Clabe (MLM) / Pix (MLB)" at bounding box center [460, 125] width 6 height 6
click at [461, 143] on input "Vendas Point" at bounding box center [460, 146] width 6 height 6
click at [166, 97] on icon "button" at bounding box center [166, 96] width 7 height 7
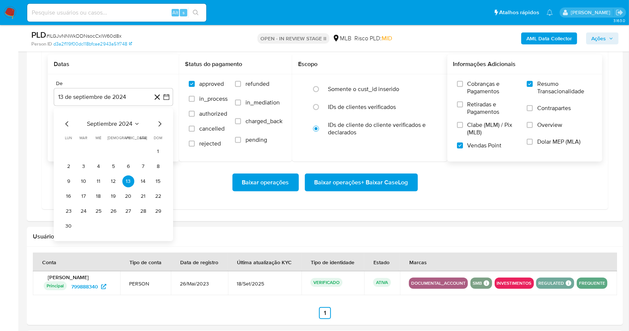
click at [155, 133] on div "septiembre 2024 septiembre 2024 lun lunes mar martes mié miércoles jue jueves v…" at bounding box center [113, 175] width 101 height 113
drag, startPoint x: 155, startPoint y: 133, endPoint x: 155, endPoint y: 129, distance: 4.5
click at [155, 129] on div "septiembre 2024 septiembre 2024 lun lunes mar martes mié miércoles jue jueves v…" at bounding box center [113, 175] width 101 height 113
click at [162, 120] on icon "Mes siguiente" at bounding box center [159, 123] width 9 height 9
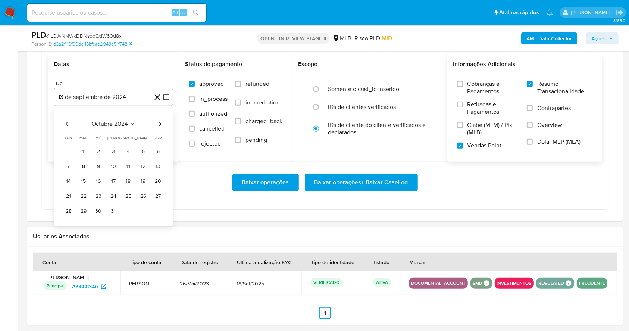
click at [162, 120] on icon "Mes siguiente" at bounding box center [159, 123] width 9 height 9
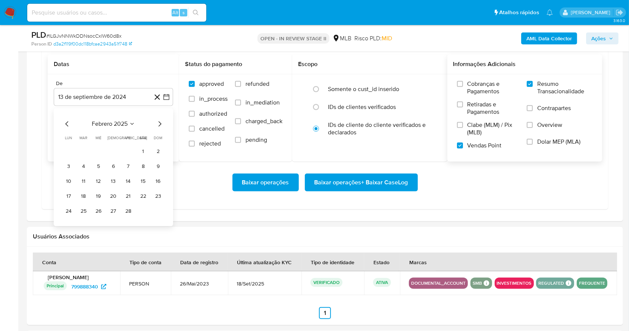
click at [162, 120] on icon "Mes siguiente" at bounding box center [159, 123] width 9 height 9
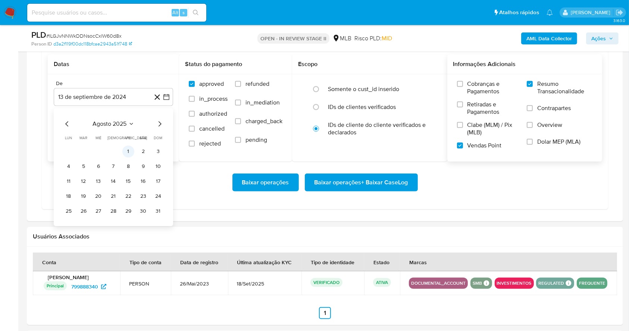
click at [125, 154] on button "1" at bounding box center [128, 151] width 12 height 12
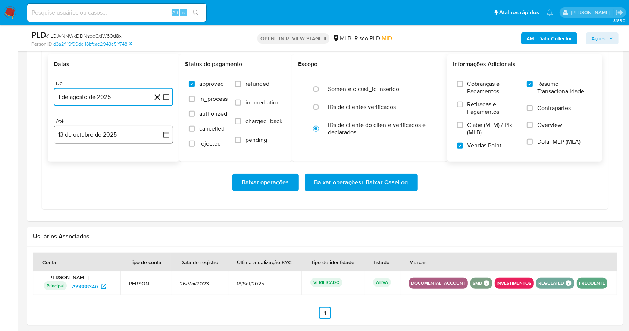
click at [104, 134] on button "13 de octubre de 2025" at bounding box center [113, 135] width 119 height 18
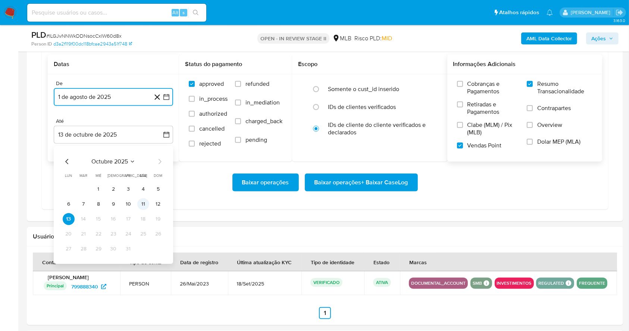
click at [142, 201] on button "11" at bounding box center [143, 204] width 12 height 12
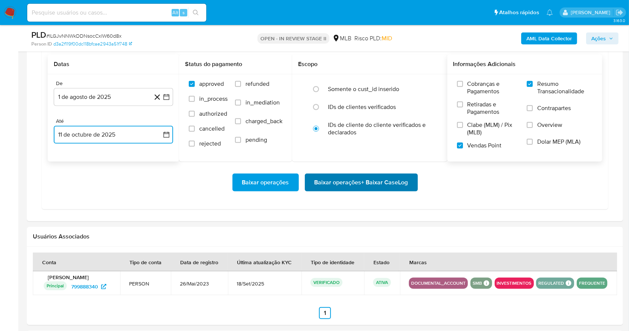
click at [372, 176] on span "Baixar operações + Baixar CaseLog" at bounding box center [361, 182] width 94 height 16
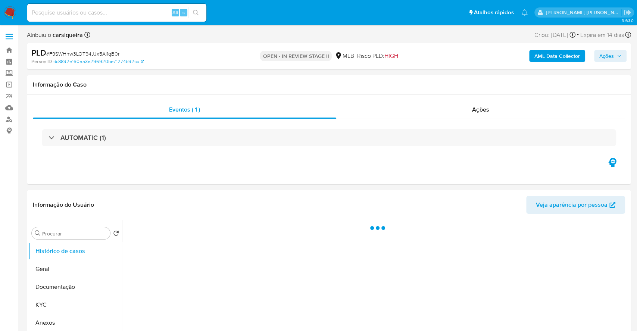
select select "10"
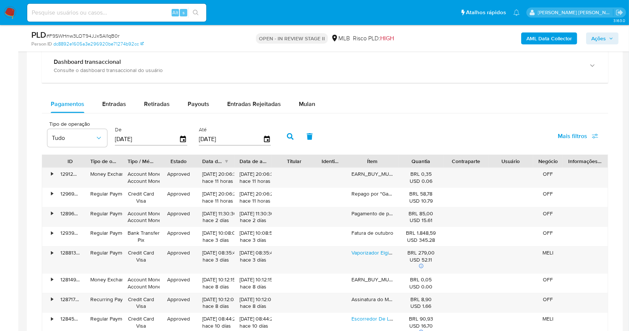
scroll to position [583, 0]
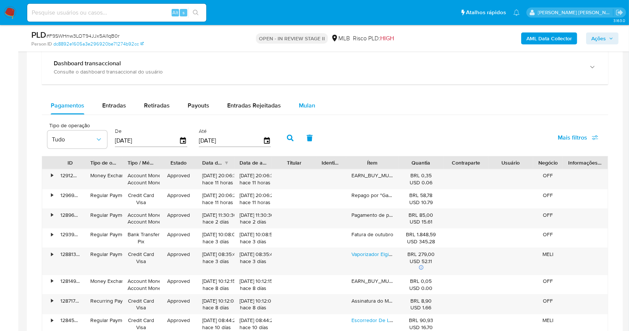
click at [317, 100] on button "Mulan" at bounding box center [307, 106] width 34 height 18
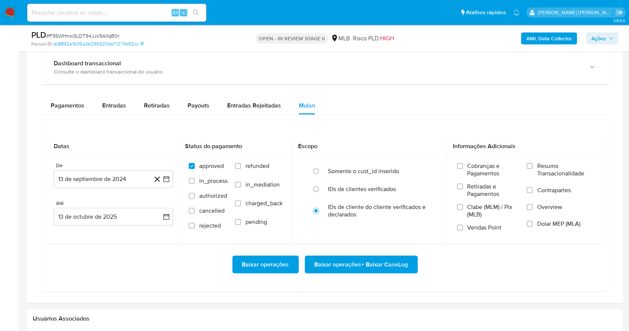
click at [357, 109] on div "Pagamentos Entradas Retiradas Payouts Entradas Rejeitadas Mulan" at bounding box center [325, 106] width 566 height 18
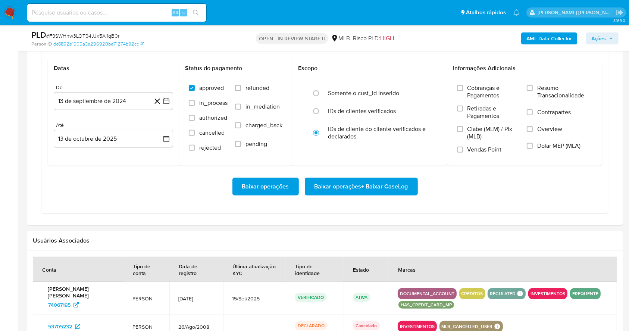
scroll to position [663, 0]
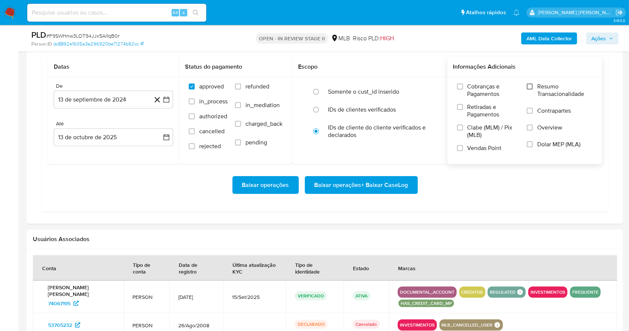
click at [533, 87] on input "Resumo Transacionalidade" at bounding box center [530, 87] width 6 height 6
click at [457, 146] on input "Vendas Point" at bounding box center [460, 148] width 6 height 6
click at [167, 103] on button "13 de septiembre de 2024" at bounding box center [113, 100] width 119 height 18
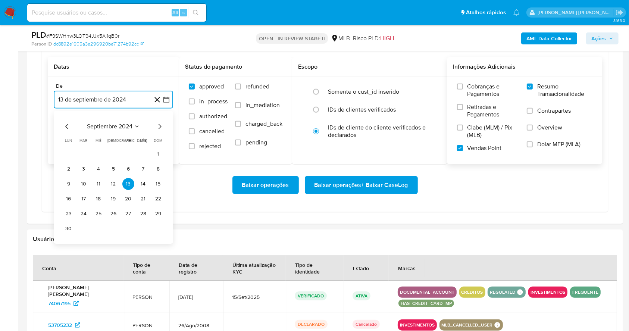
click at [164, 122] on icon "Mes siguiente" at bounding box center [159, 126] width 9 height 9
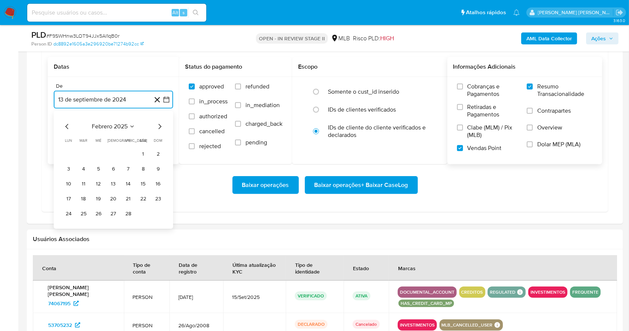
click at [164, 122] on icon "Mes siguiente" at bounding box center [159, 126] width 9 height 9
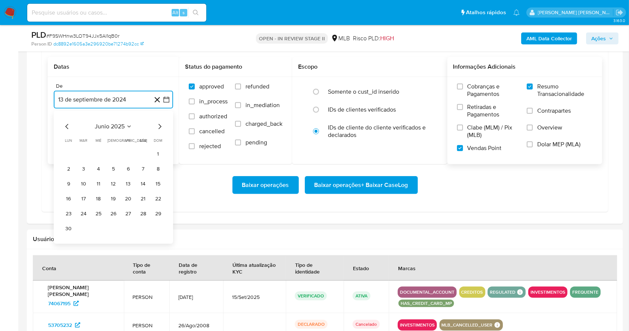
click at [164, 122] on icon "Mes siguiente" at bounding box center [159, 126] width 9 height 9
click at [69, 124] on icon "Mes anterior" at bounding box center [67, 126] width 9 height 9
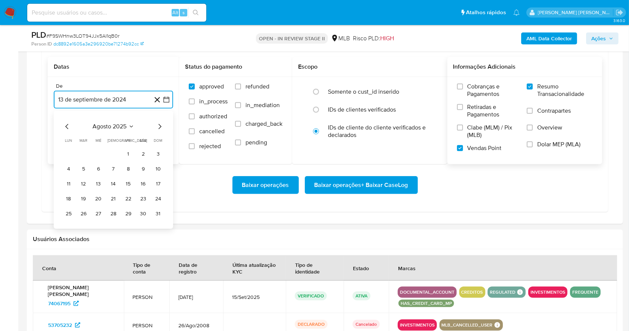
drag, startPoint x: 128, startPoint y: 153, endPoint x: 135, endPoint y: 156, distance: 7.7
click at [135, 156] on tr "1 2 3" at bounding box center [113, 154] width 101 height 12
click at [131, 154] on button "1" at bounding box center [128, 154] width 12 height 12
click at [115, 144] on button "13 de octubre de 2025" at bounding box center [113, 137] width 119 height 18
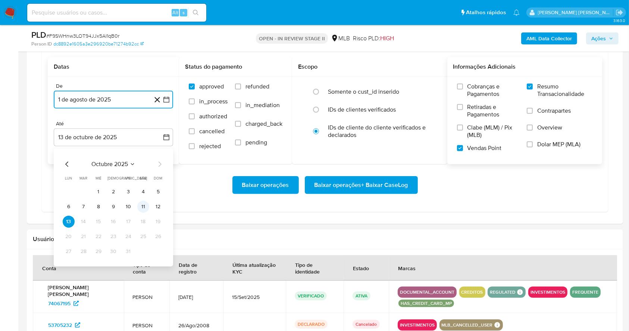
click at [147, 205] on button "11" at bounding box center [143, 207] width 12 height 12
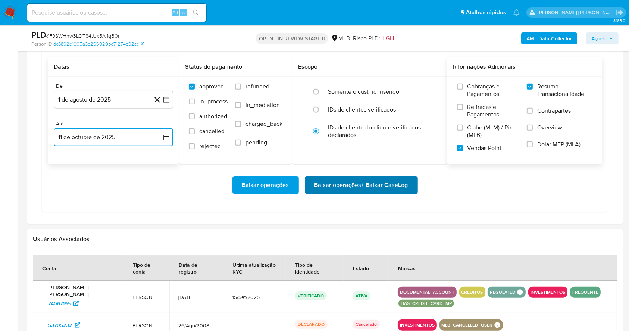
click at [327, 184] on span "Baixar operações + Baixar CaseLog" at bounding box center [361, 185] width 94 height 16
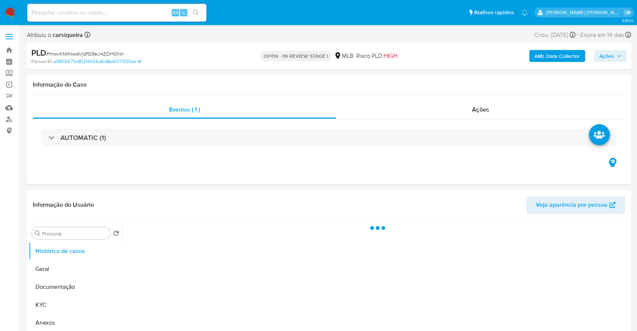
select select "10"
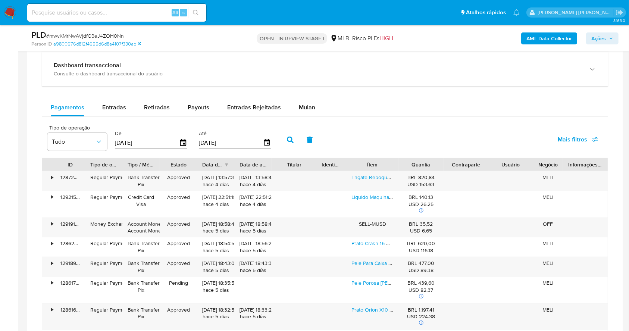
scroll to position [579, 0]
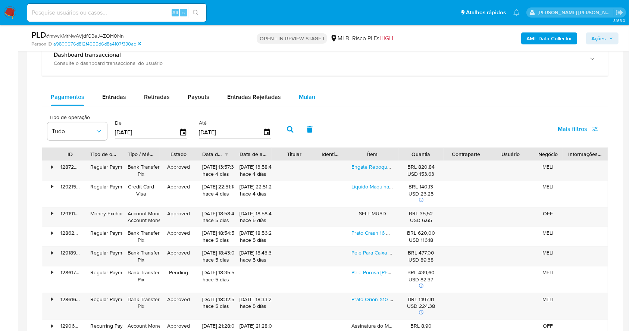
click at [313, 94] on button "Mulan" at bounding box center [307, 97] width 34 height 18
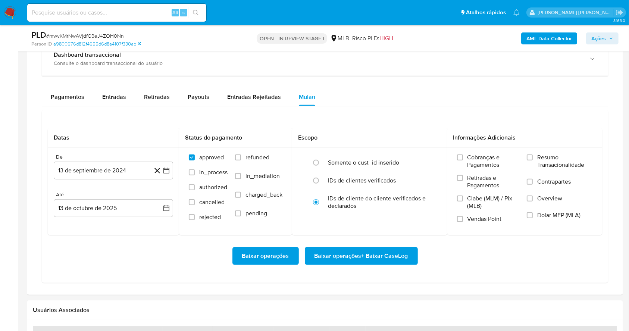
click at [392, 98] on div "Pagamentos Entradas Retiradas Payouts Entradas Rejeitadas Mulan" at bounding box center [325, 97] width 566 height 18
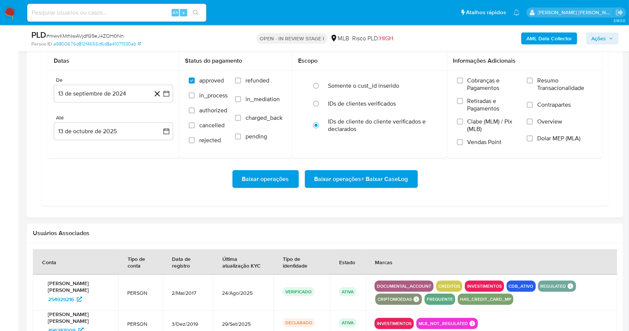
scroll to position [658, 0]
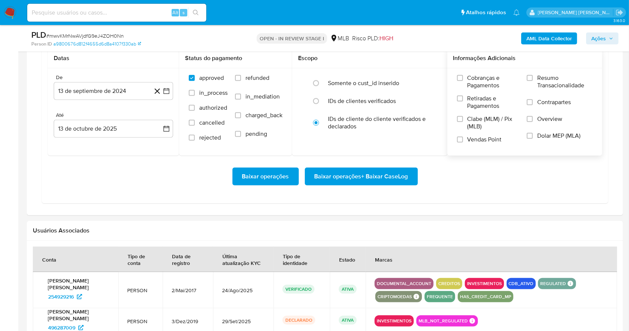
click at [529, 85] on label "Resumo Transacionalidade" at bounding box center [560, 86] width 66 height 24
click at [529, 81] on input "Resumo Transacionalidade" at bounding box center [530, 78] width 6 height 6
click at [470, 141] on span "Vendas Point" at bounding box center [484, 139] width 34 height 7
click at [463, 141] on input "Vendas Point" at bounding box center [460, 140] width 6 height 6
click at [165, 91] on icon "button" at bounding box center [166, 90] width 7 height 7
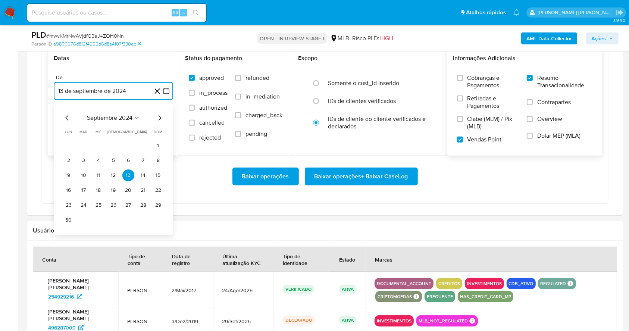
click at [163, 121] on icon "Mes siguiente" at bounding box center [159, 117] width 9 height 9
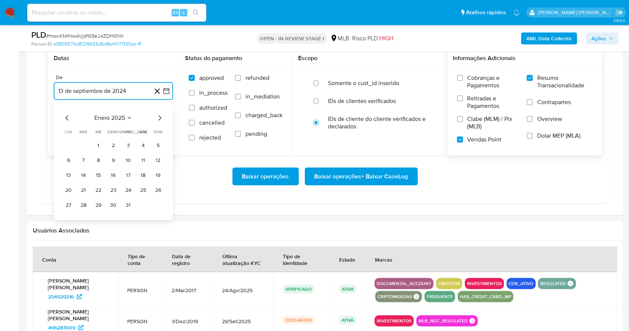
click at [163, 121] on icon "Mes siguiente" at bounding box center [159, 117] width 9 height 9
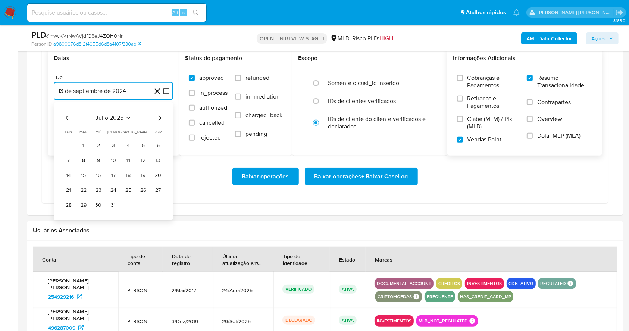
click at [163, 121] on icon "Mes siguiente" at bounding box center [159, 117] width 9 height 9
click at [129, 148] on button "1" at bounding box center [128, 146] width 12 height 12
click at [119, 127] on button "13 de octubre de 2025" at bounding box center [113, 129] width 119 height 18
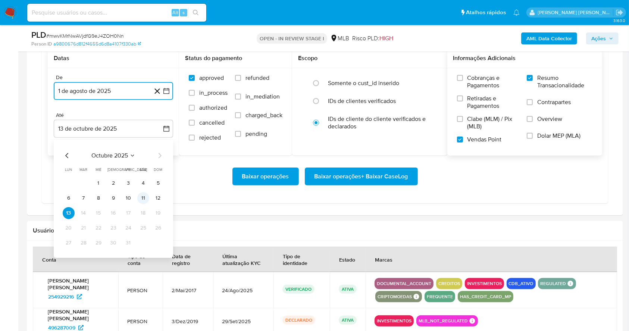
click at [146, 198] on button "11" at bounding box center [143, 198] width 12 height 12
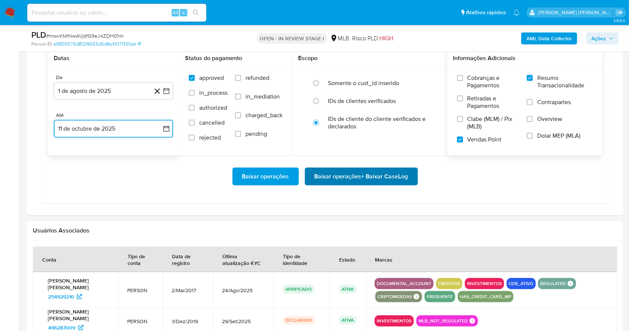
click at [369, 181] on span "Baixar operações + Baixar CaseLog" at bounding box center [361, 176] width 94 height 16
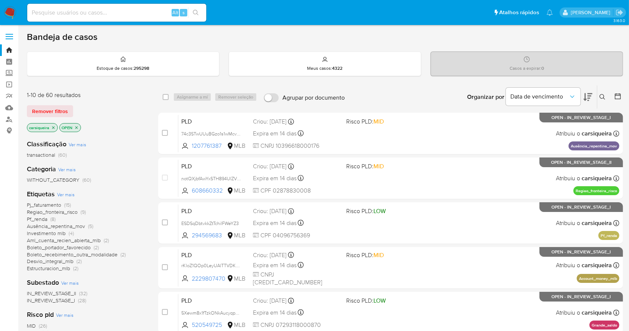
click at [140, 130] on div "carsiqueira OPEN" at bounding box center [86, 128] width 119 height 10
click at [128, 273] on div "Classificação Ver mais transactional (60) Categoria Ver mais WITHOUT_CATEGORY (…" at bounding box center [86, 261] width 119 height 254
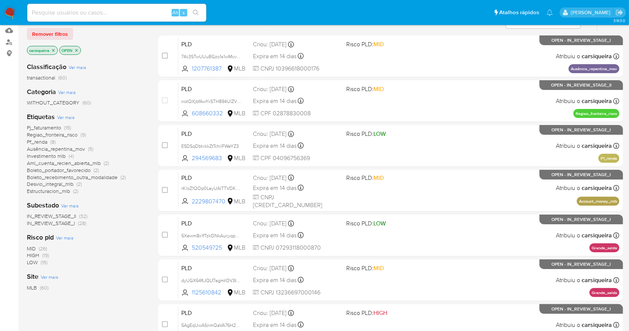
scroll to position [79, 0]
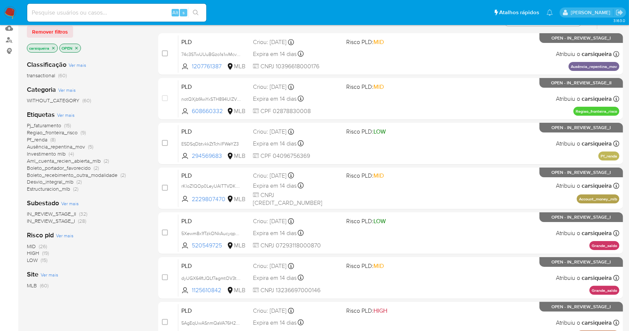
click at [44, 252] on span "(19)" at bounding box center [45, 252] width 7 height 7
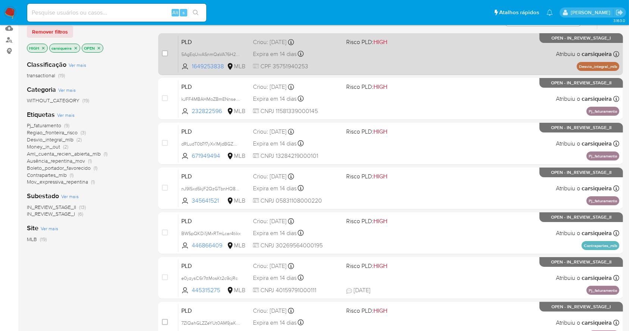
click at [449, 61] on div "PLD 5AgEqUwASnmQaVA76H2vvQQC 1649253838 MLB Risco PLD: HIGH Criou: [DATE] Criou…" at bounding box center [398, 54] width 441 height 38
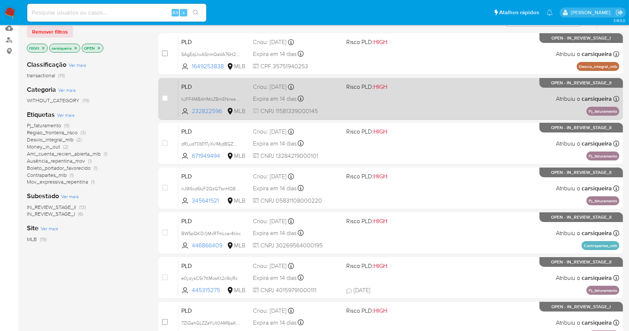
click at [383, 80] on div "PLD kJFF4MBAHMoZBmENnsevvn1W 232822596 MLB Risco PLD: HIGH Criou: [DATE] Criou:…" at bounding box center [398, 99] width 441 height 38
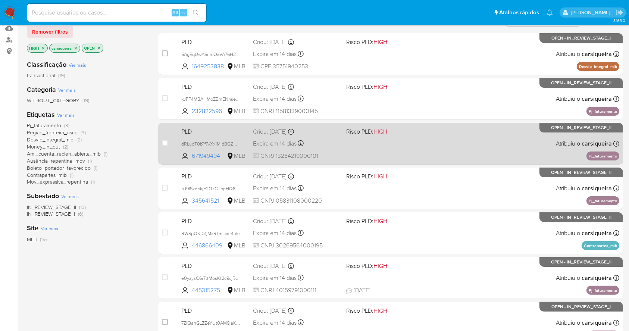
click at [411, 150] on div "PLD dRLudT0bTf7yXx1MjdBGZWPs 671949494 MLB Risco PLD: HIGH Criou: 12/09/2025 Cr…" at bounding box center [398, 144] width 441 height 38
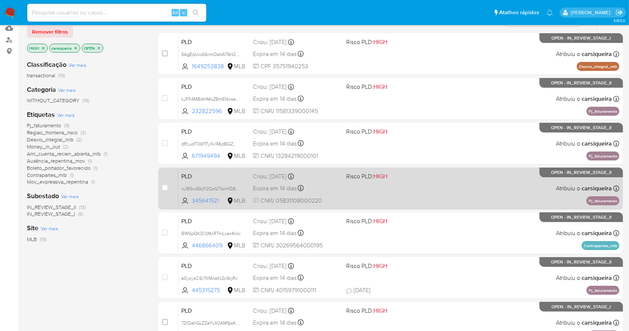
click at [507, 185] on div "PLD nJ9ISxd5kjF2QzGTbnHQ8LHj 345641521 MLB Risco PLD: HIGH Criou: 12/09/2025 Cr…" at bounding box center [398, 188] width 441 height 38
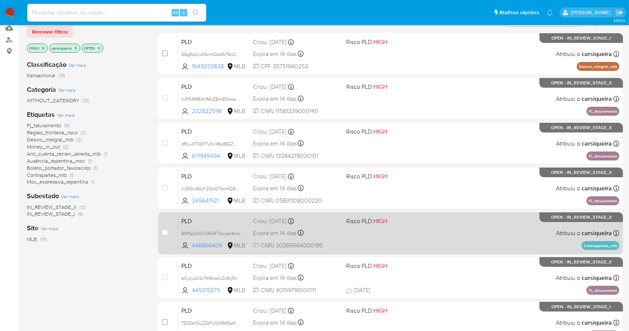
click at [508, 244] on div "PLD BWSpQKDi1jMxRTmLcar4tikx 446866409 MLB Risco PLD: HIGH Criou: 12/09/2025 Cr…" at bounding box center [398, 233] width 441 height 38
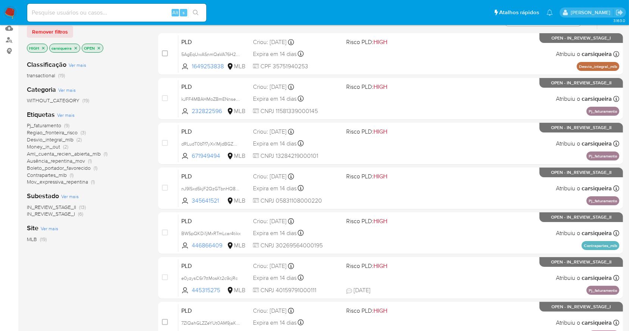
scroll to position [284, 0]
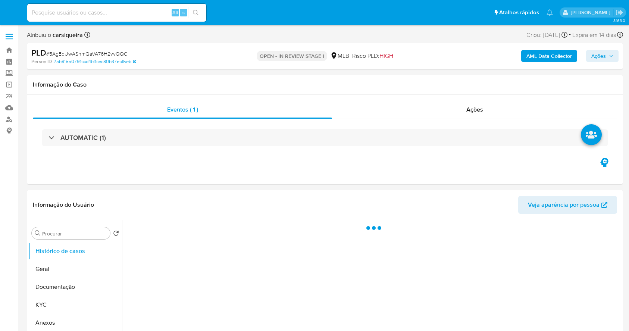
select select "10"
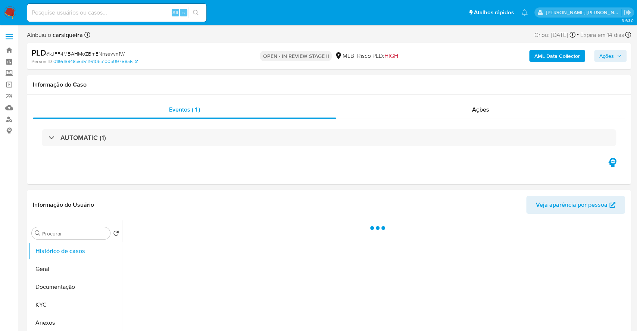
select select "10"
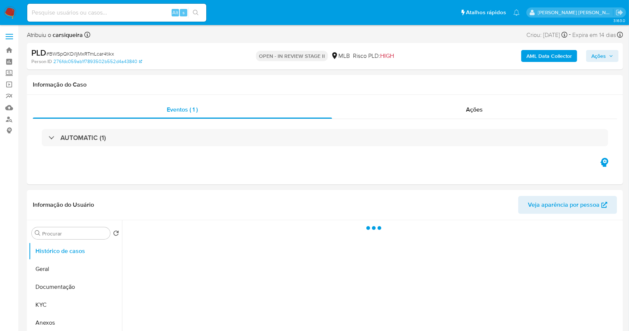
select select "10"
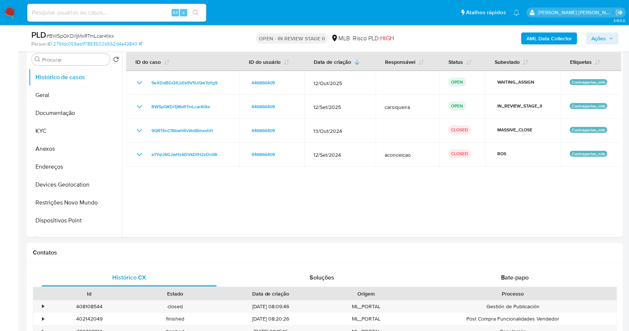
scroll to position [124, 0]
